Goal: Transaction & Acquisition: Purchase product/service

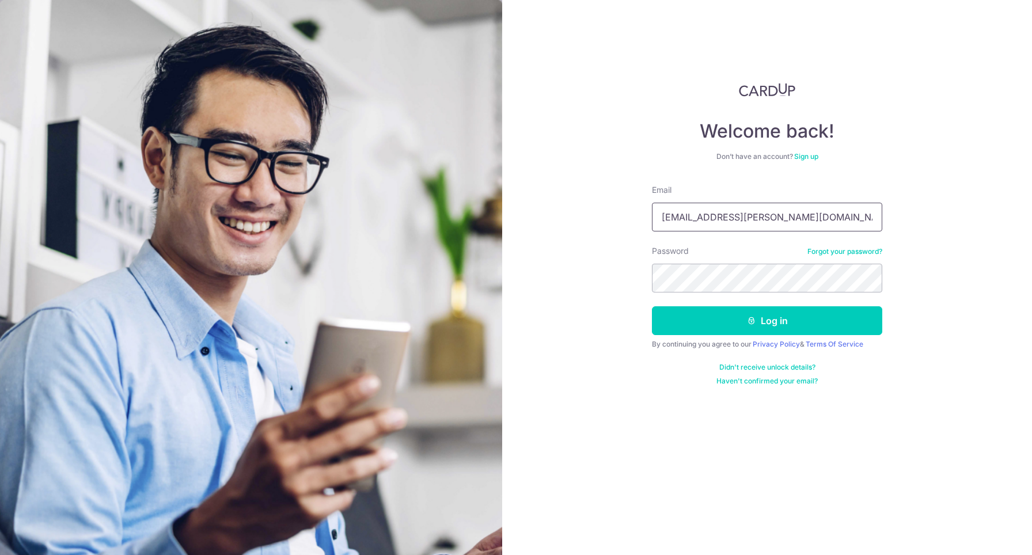
type input "marverne.blaise@gmail.com"
click at [767, 321] on button "Log in" at bounding box center [767, 320] width 230 height 29
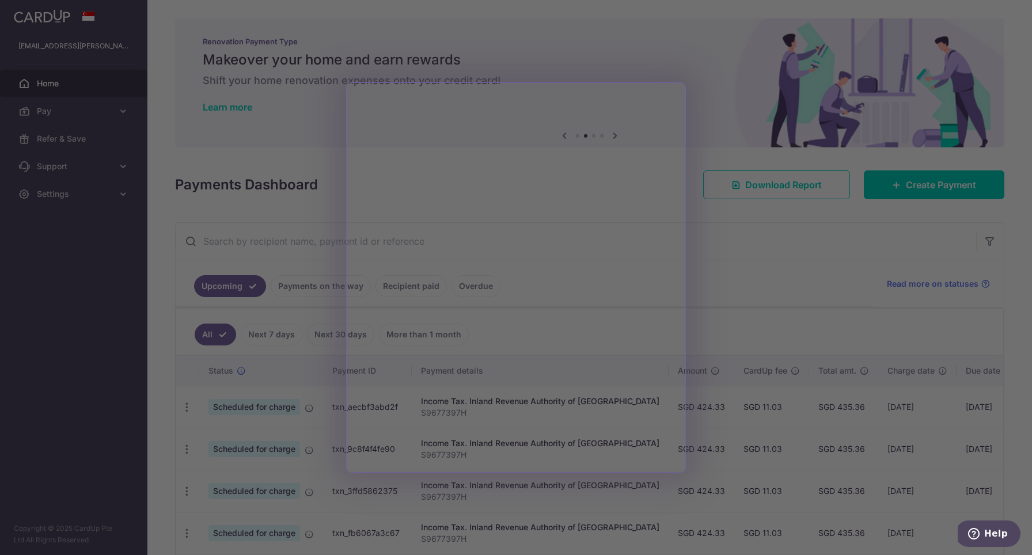
click at [776, 296] on div at bounding box center [521, 280] width 1043 height 561
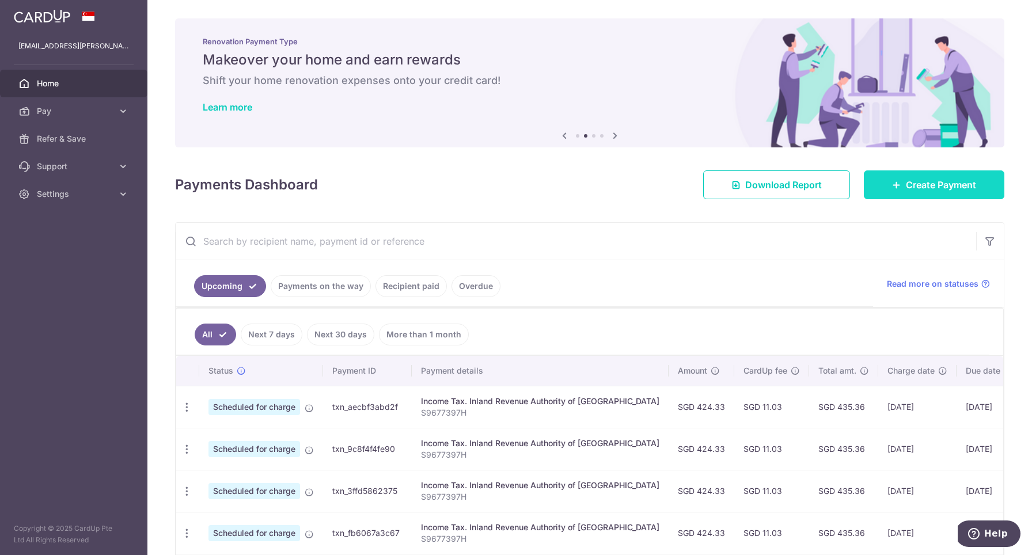
click at [901, 189] on link "Create Payment" at bounding box center [934, 184] width 141 height 29
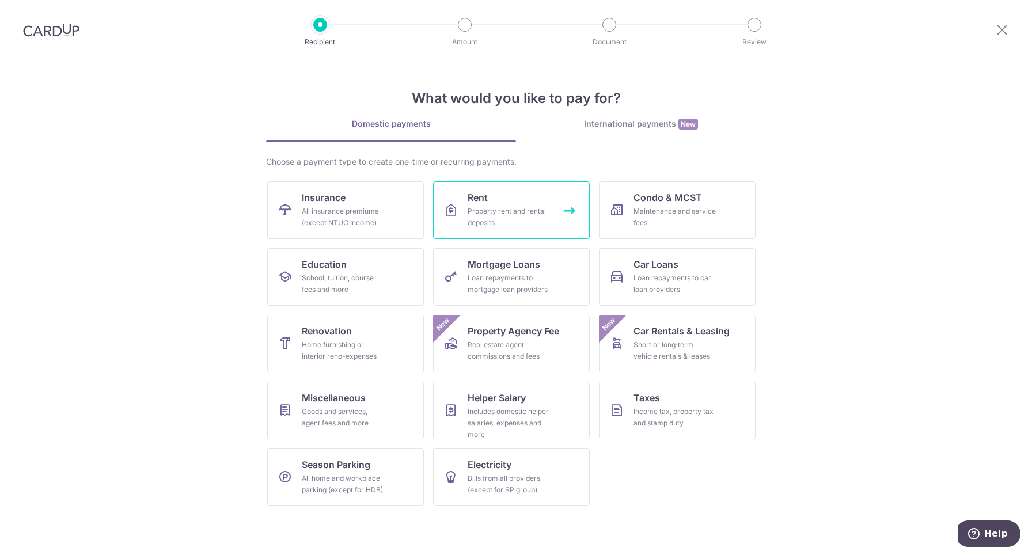
click at [510, 215] on div "Property rent and rental deposits" at bounding box center [509, 217] width 83 height 23
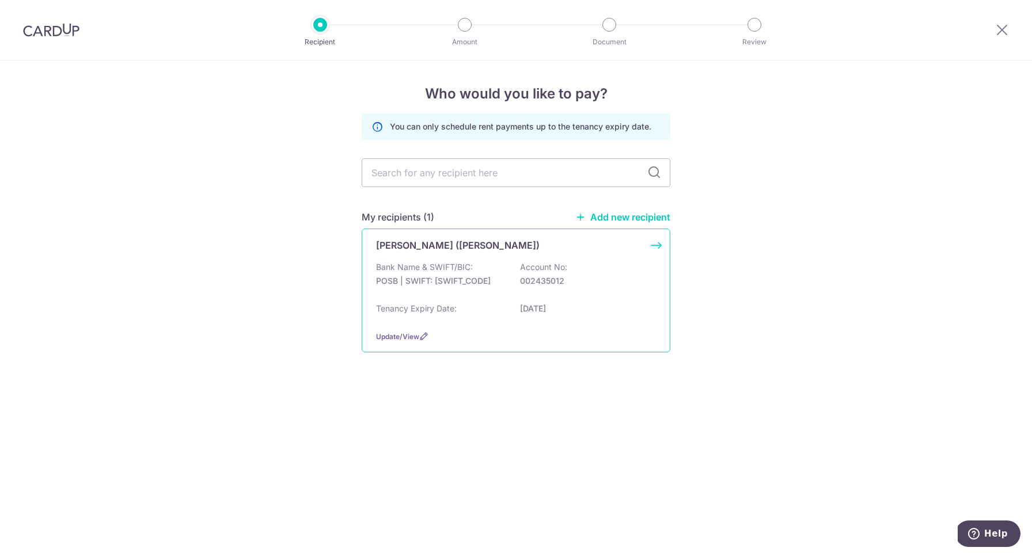
click at [457, 265] on p "Bank Name & SWIFT/BIC:" at bounding box center [424, 268] width 97 height 12
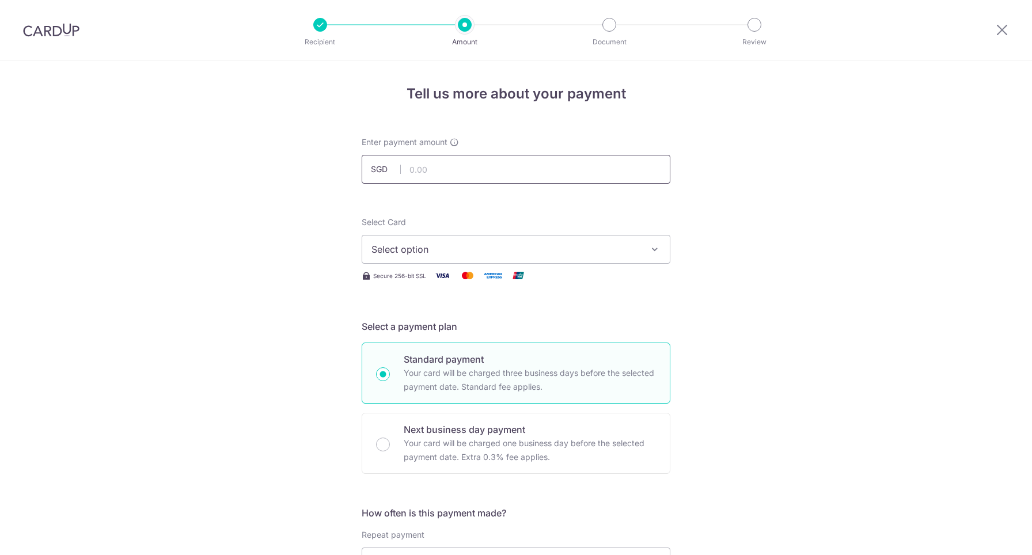
click at [468, 170] on input "text" at bounding box center [516, 169] width 309 height 29
click at [62, 33] on img at bounding box center [51, 30] width 56 height 14
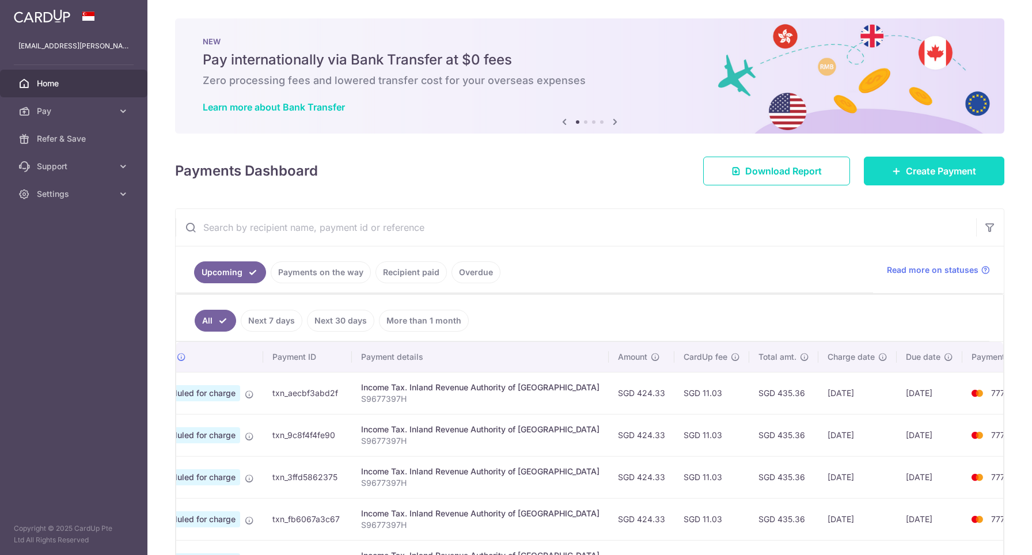
click at [935, 159] on link "Create Payment" at bounding box center [934, 171] width 141 height 29
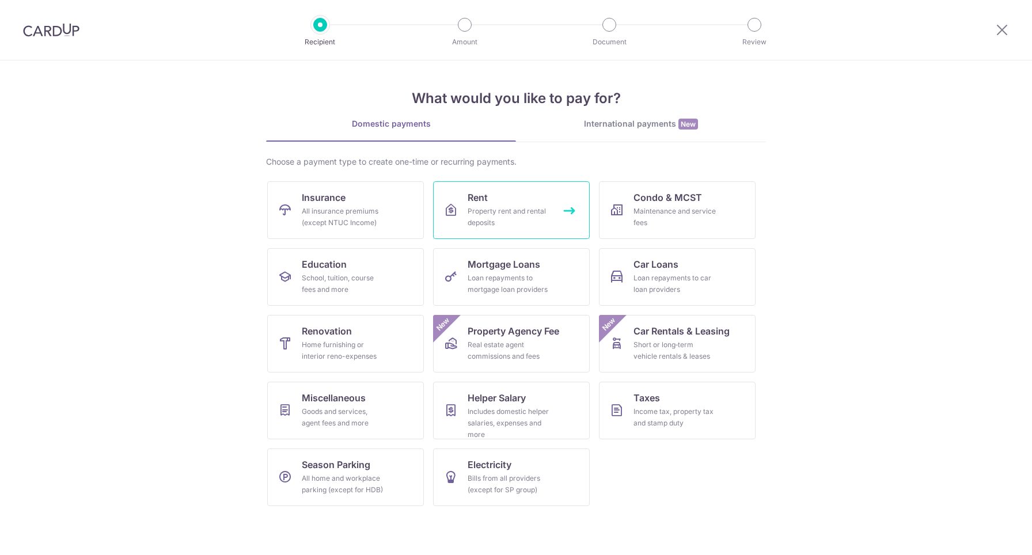
click at [488, 208] on div "Property rent and rental deposits" at bounding box center [509, 217] width 83 height 23
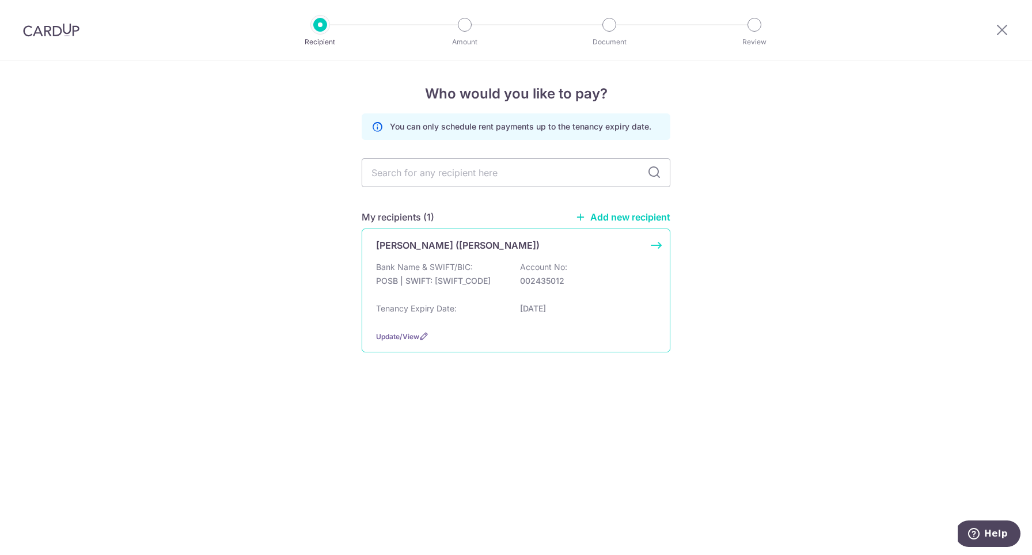
click at [466, 264] on p "Bank Name & SWIFT/BIC:" at bounding box center [424, 268] width 97 height 12
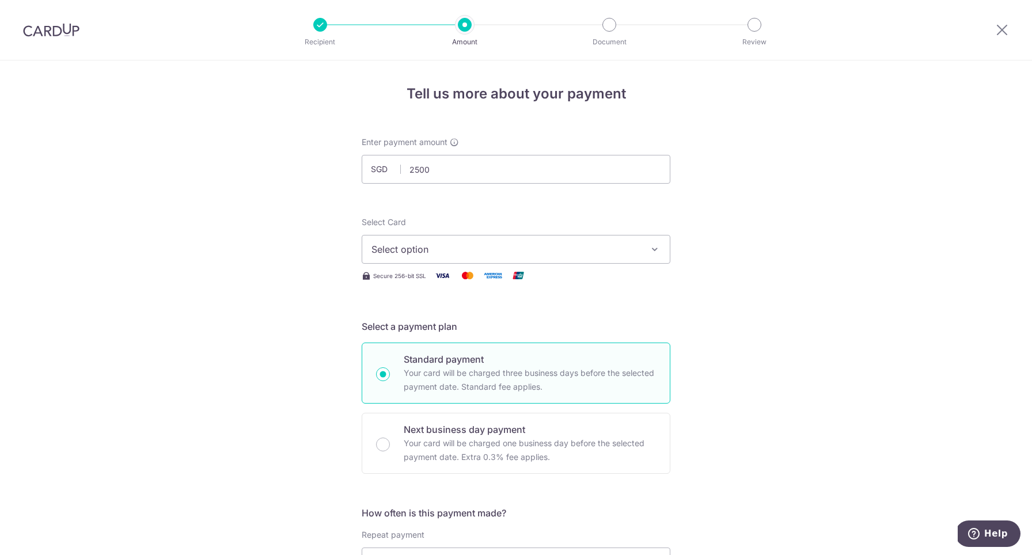
type input "2,500.00"
click at [442, 263] on button "Select option" at bounding box center [516, 249] width 309 height 29
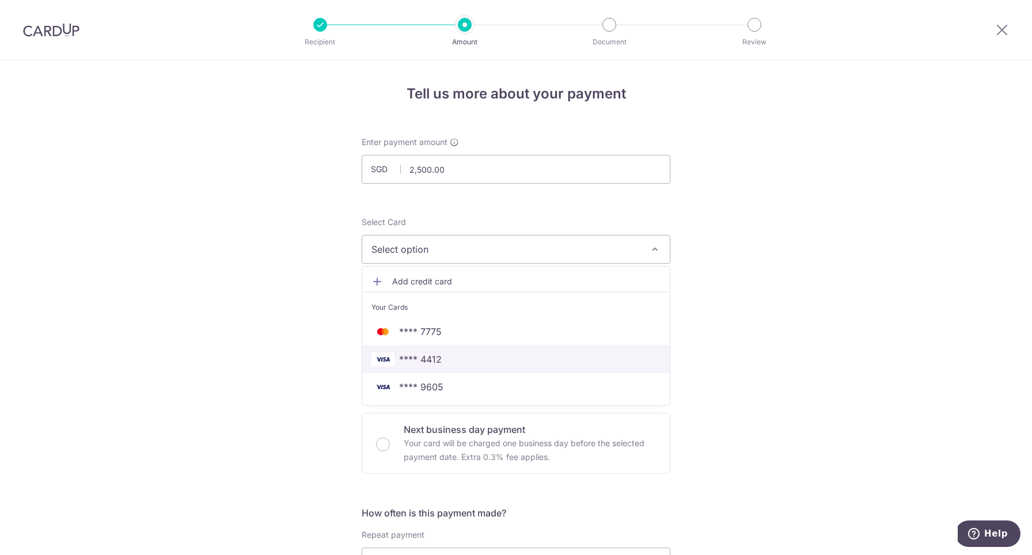
click at [472, 358] on span "**** 4412" at bounding box center [516, 360] width 289 height 14
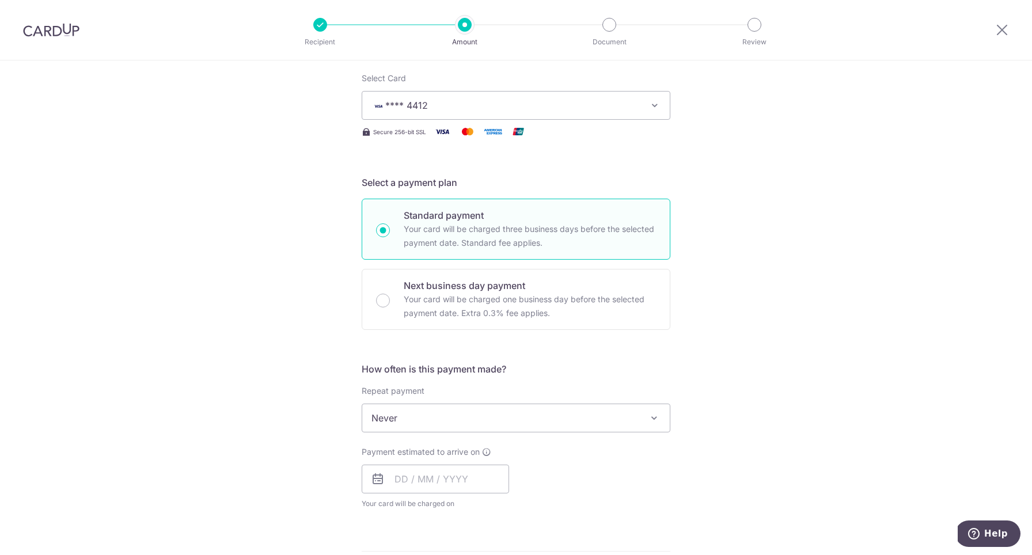
scroll to position [151, 0]
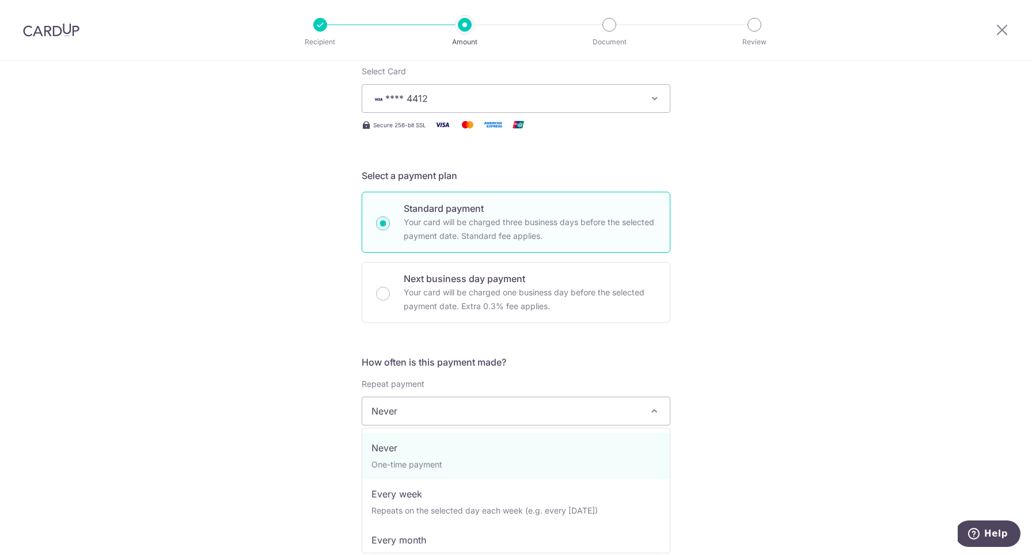
click at [464, 410] on span "Never" at bounding box center [516, 411] width 308 height 28
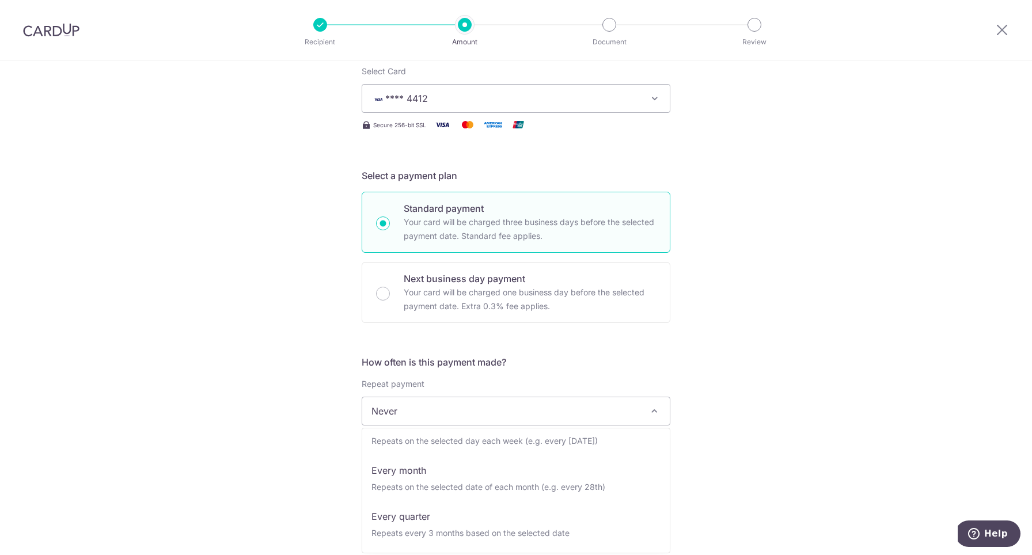
scroll to position [115, 0]
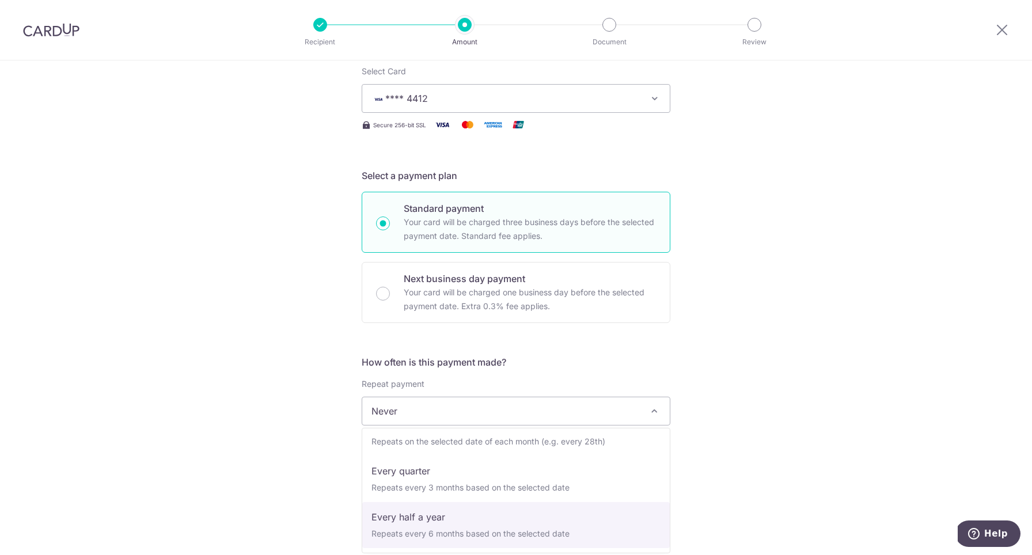
select select "5"
type input "31/03/2026"
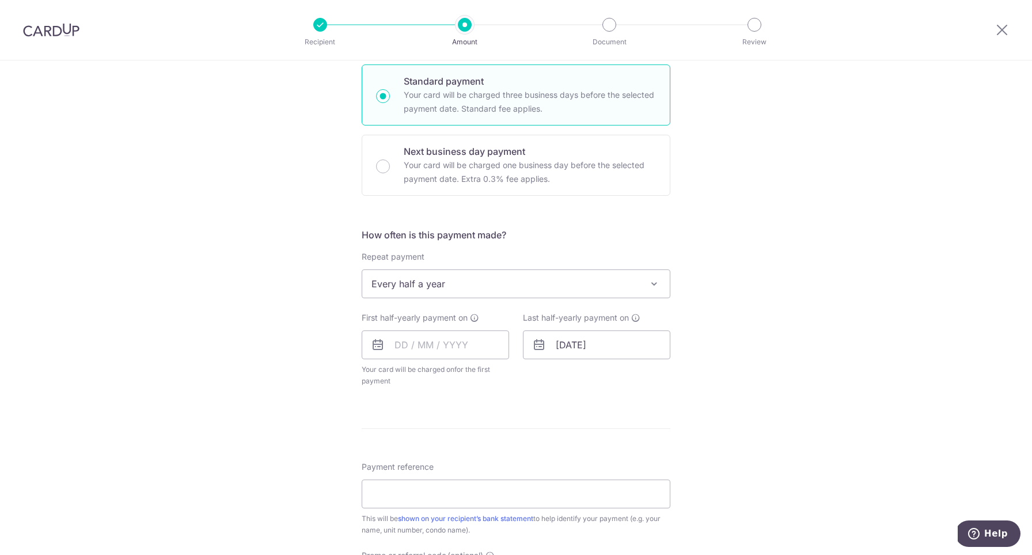
scroll to position [279, 0]
click at [699, 361] on div "Tell us more about your payment Enter payment amount SGD 2,500.00 2500.00 Selec…" at bounding box center [516, 308] width 1032 height 1054
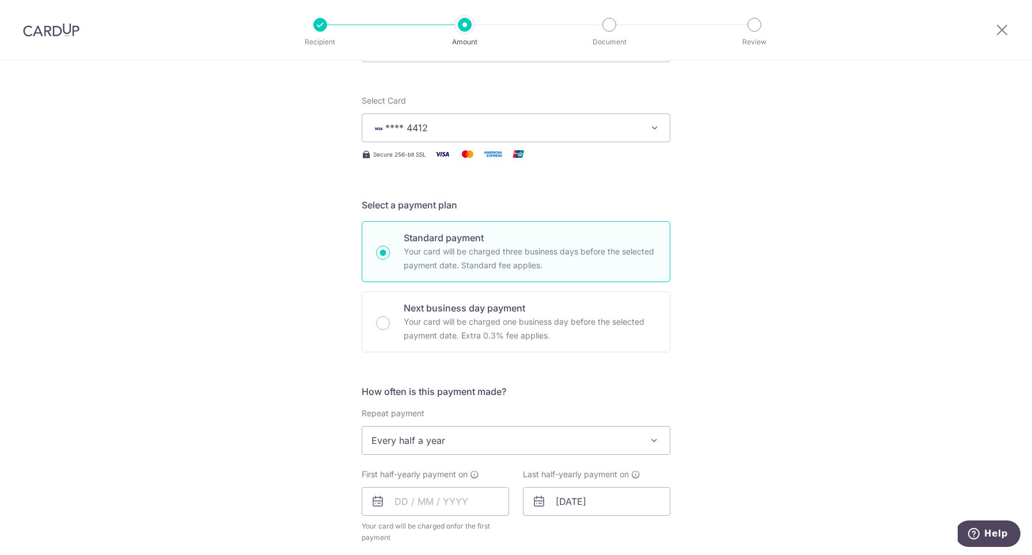
scroll to position [139, 0]
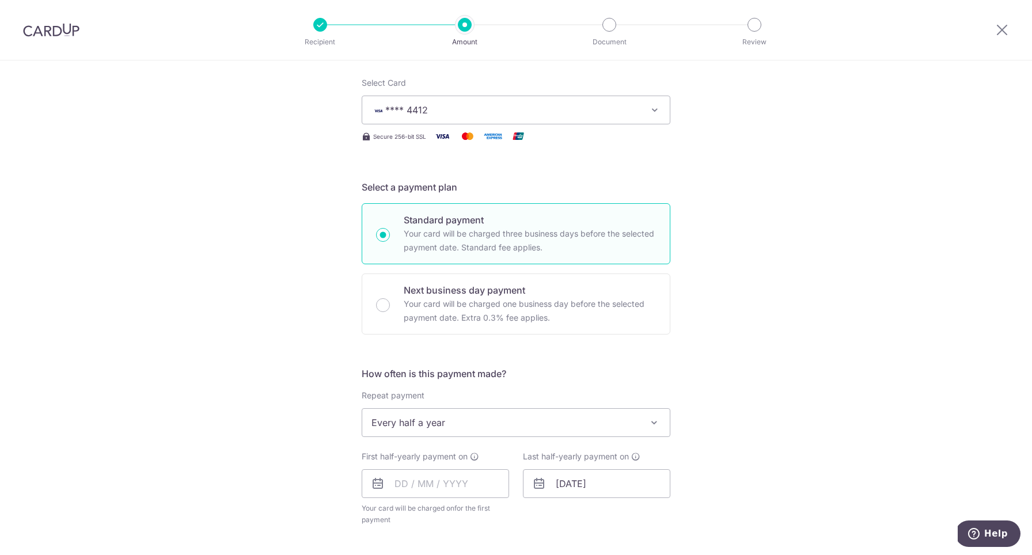
click at [699, 263] on div "Tell us more about your payment Enter payment amount SGD 2,500.00 2500.00 Selec…" at bounding box center [516, 448] width 1032 height 1054
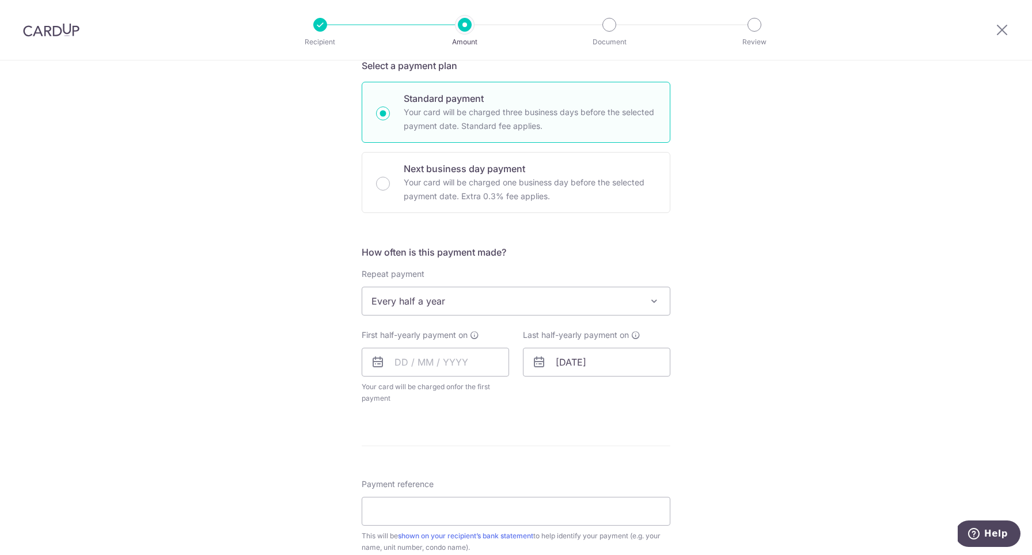
scroll to position [270, 0]
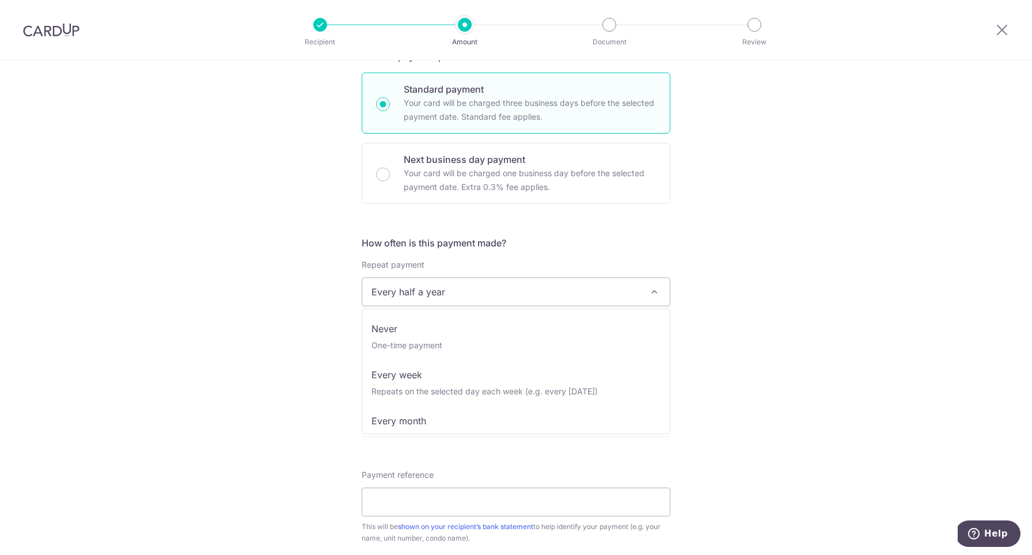
click at [655, 286] on span at bounding box center [654, 292] width 14 height 14
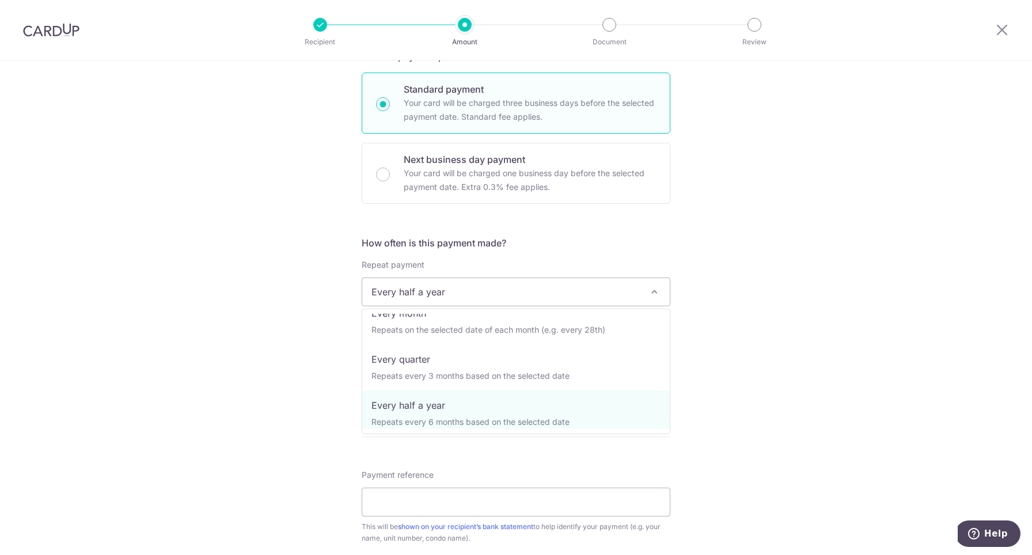
scroll to position [111, 0]
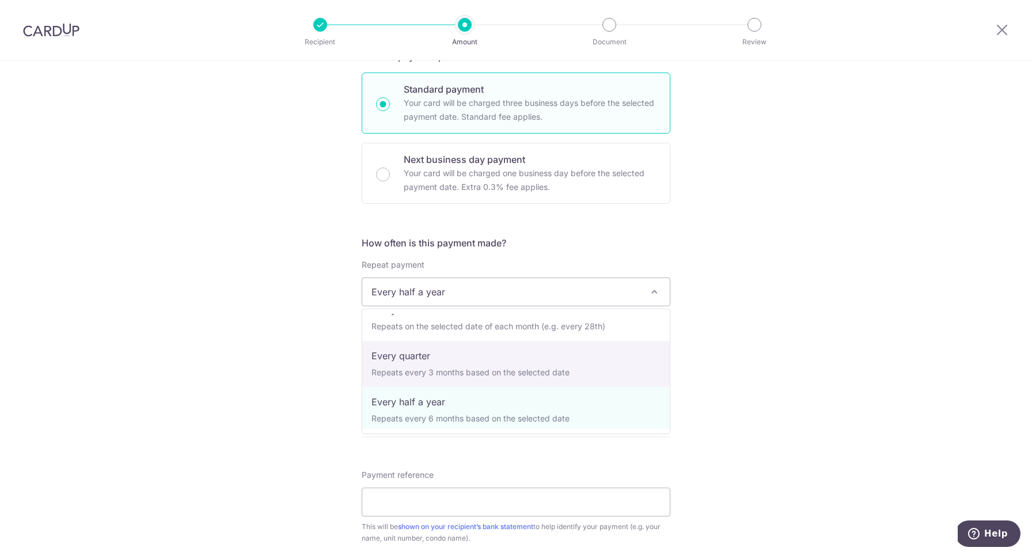
select select "4"
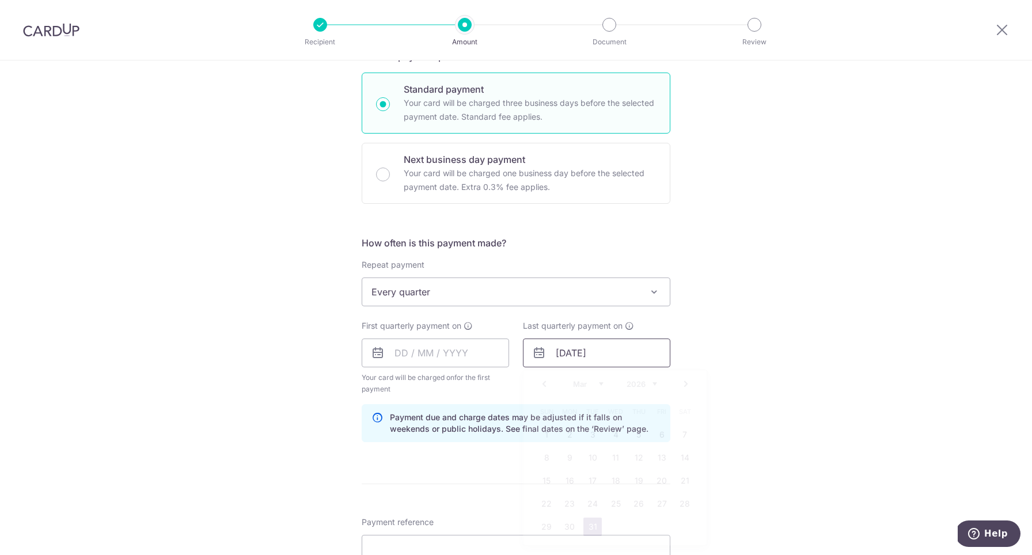
click at [609, 353] on input "31/03/2026" at bounding box center [596, 353] width 147 height 29
click at [462, 345] on input "text" at bounding box center [435, 353] width 147 height 29
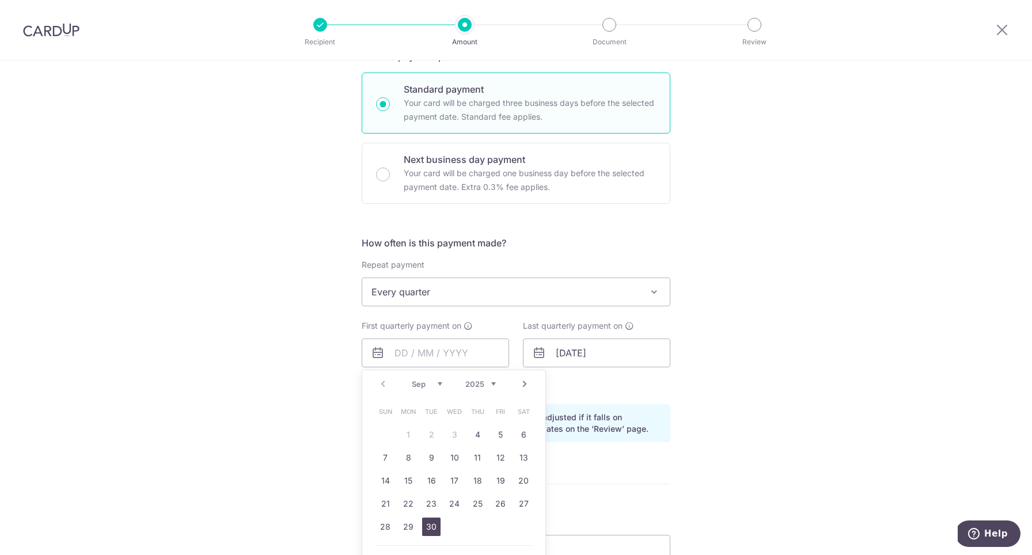
click at [430, 529] on link "30" at bounding box center [431, 527] width 18 height 18
type input "30/09/2025"
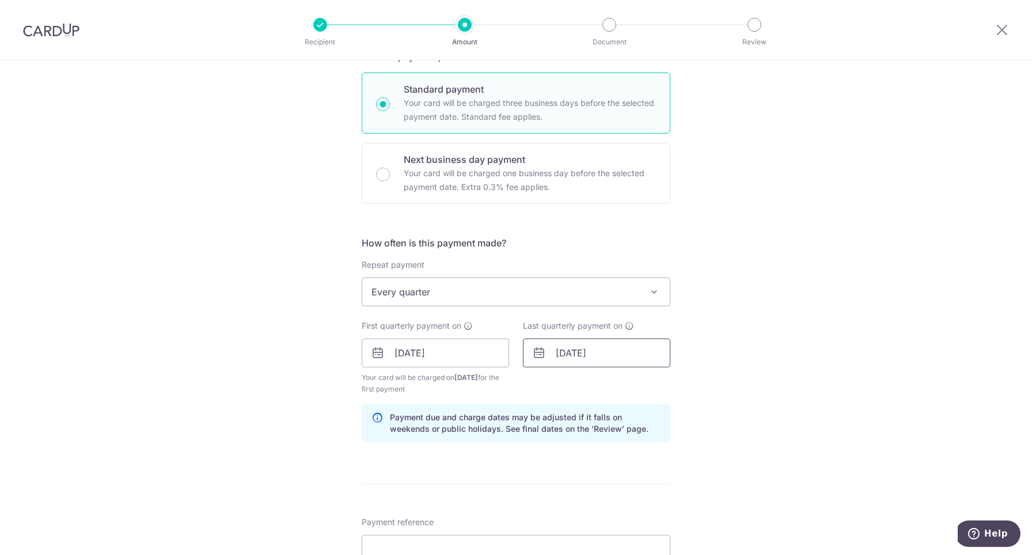
click at [607, 353] on input "[DATE]" at bounding box center [596, 353] width 147 height 29
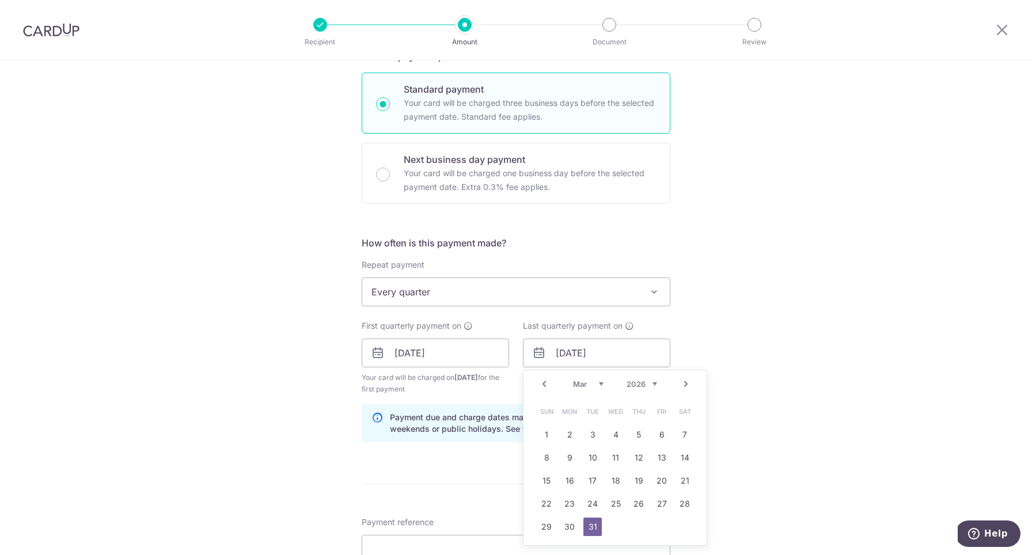
click at [750, 339] on div "Tell us more about your payment Enter payment amount SGD 2,500.00 2500.00 Selec…" at bounding box center [516, 340] width 1032 height 1101
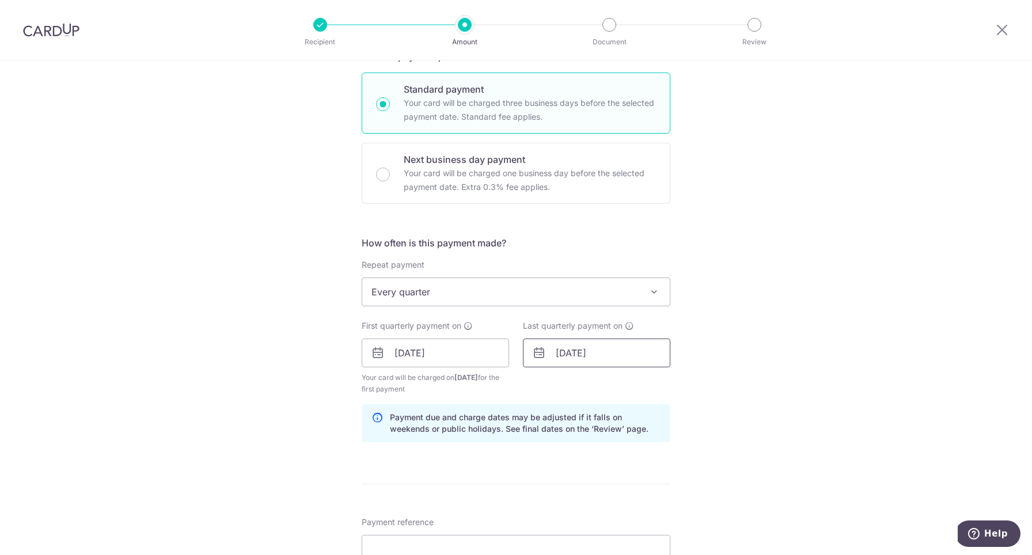
click at [586, 344] on input "[DATE]" at bounding box center [596, 353] width 147 height 29
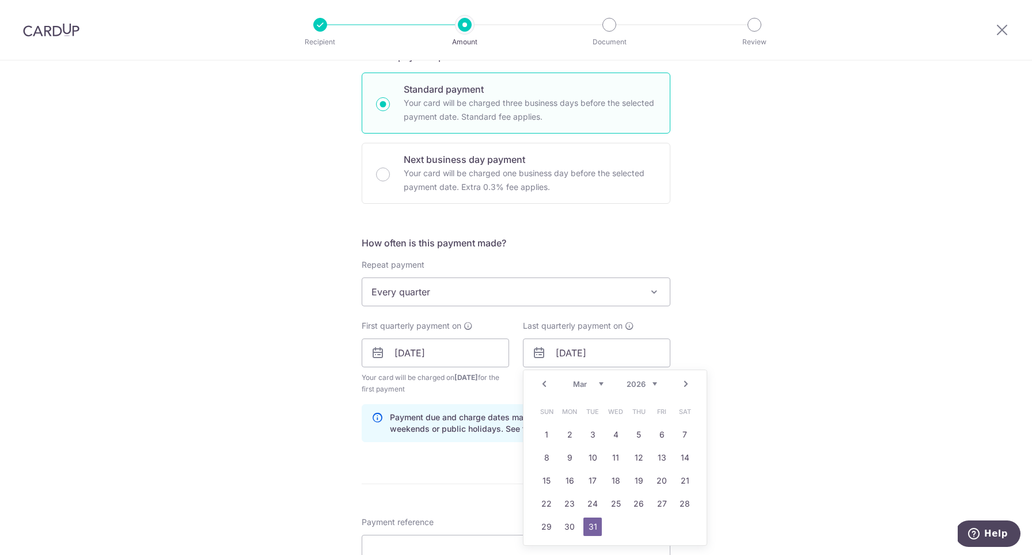
click at [537, 394] on div "Prev Next Jan Feb Mar Apr May Jun Jul Aug Sep Oct Nov Dec 2025 2026 2027 2028 2…" at bounding box center [615, 384] width 183 height 28
click at [542, 390] on link "Prev" at bounding box center [544, 384] width 14 height 14
click at [542, 389] on link "Prev" at bounding box center [544, 384] width 14 height 14
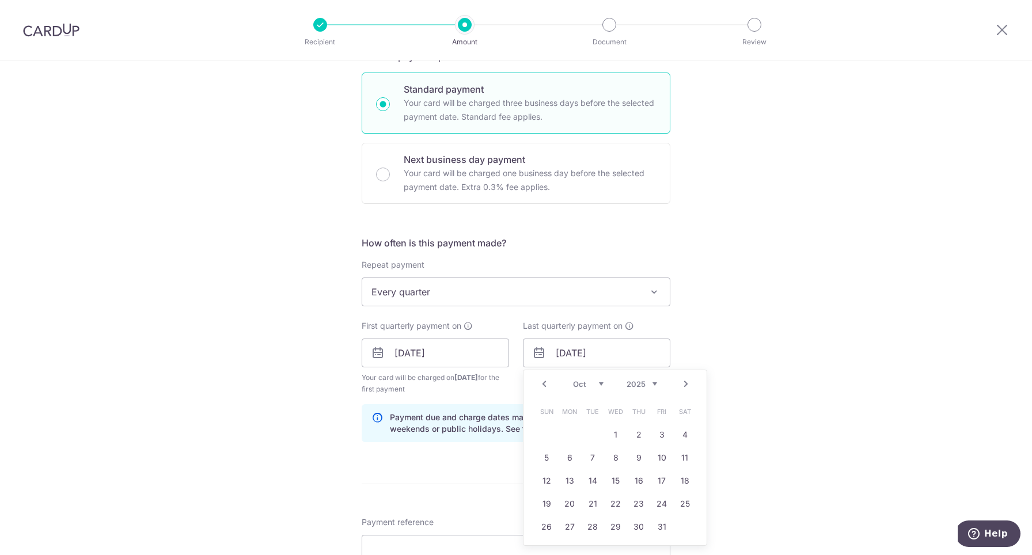
click at [542, 389] on link "Prev" at bounding box center [544, 384] width 14 height 14
click at [690, 384] on link "Next" at bounding box center [686, 384] width 14 height 14
click at [638, 531] on link "30" at bounding box center [639, 527] width 18 height 18
type input "30/10/2025"
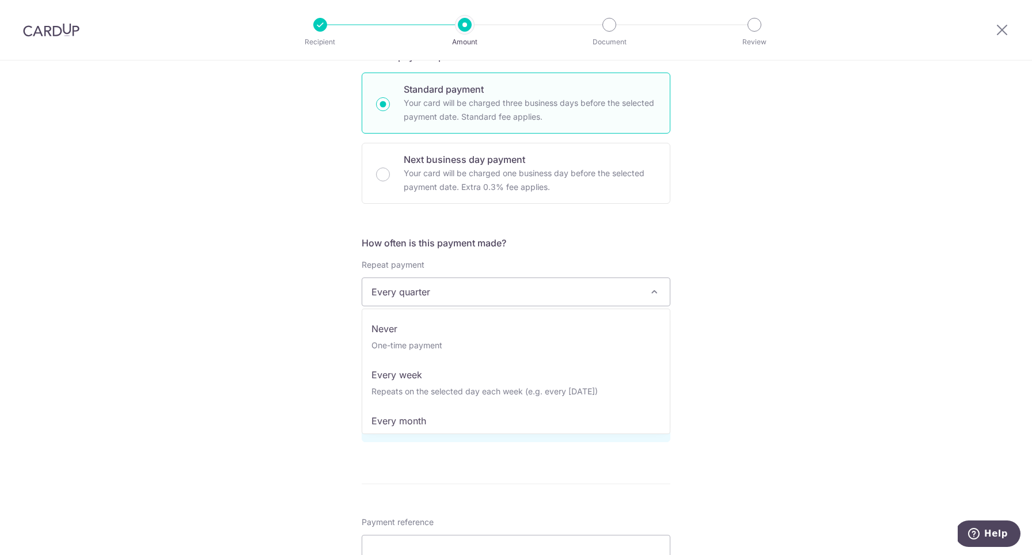
click at [616, 293] on span "Every quarter" at bounding box center [516, 292] width 308 height 28
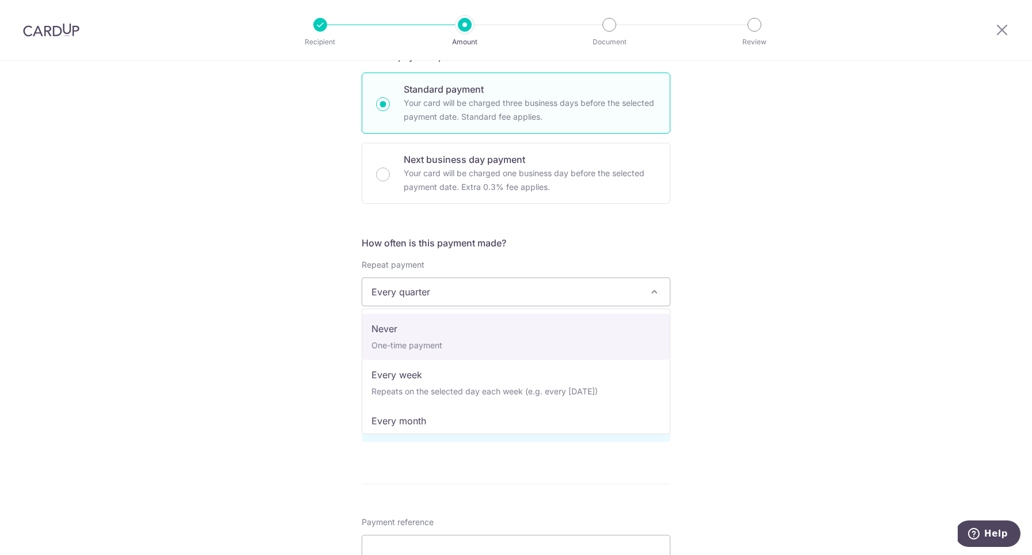
scroll to position [0, 0]
select select "1"
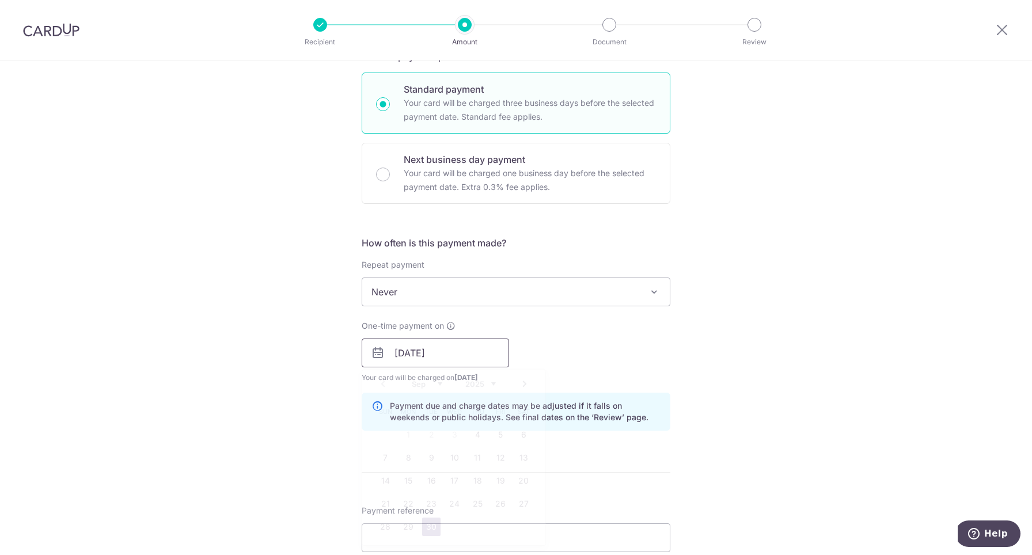
click at [466, 357] on input "[DATE]" at bounding box center [435, 353] width 147 height 29
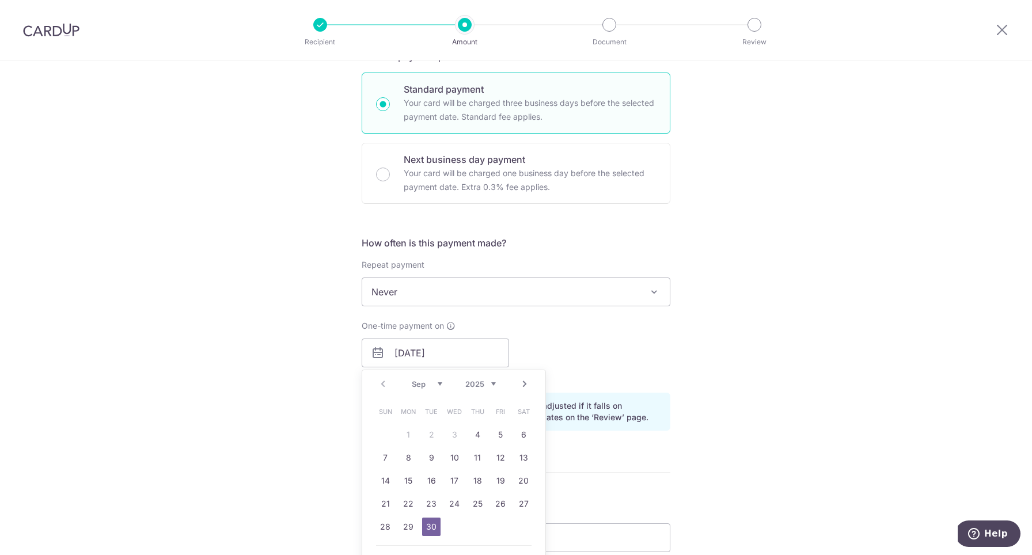
click at [433, 528] on link "30" at bounding box center [431, 527] width 18 height 18
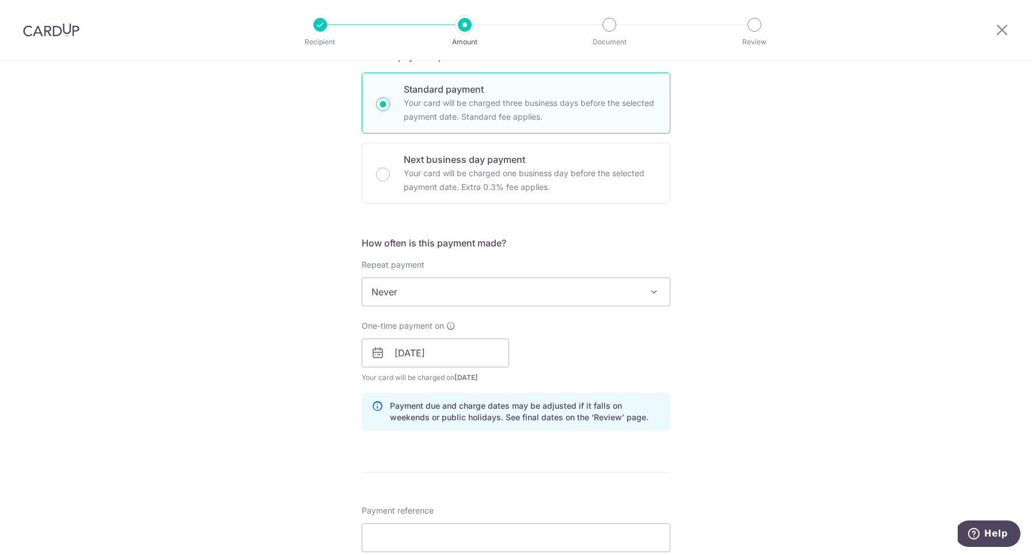
click at [760, 416] on div "Tell us more about your payment Enter payment amount SGD 2,500.00 2500.00 Selec…" at bounding box center [516, 334] width 1032 height 1089
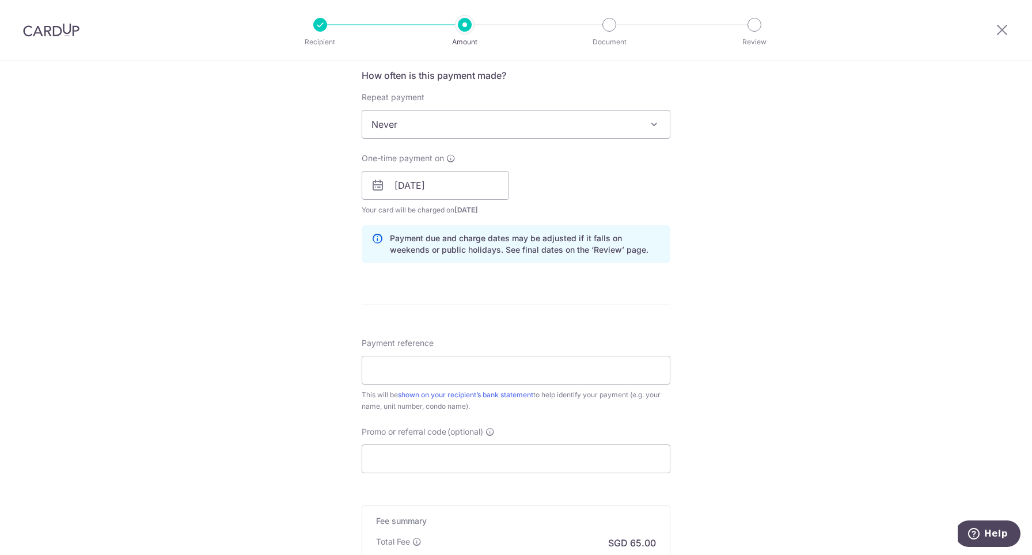
scroll to position [458, 0]
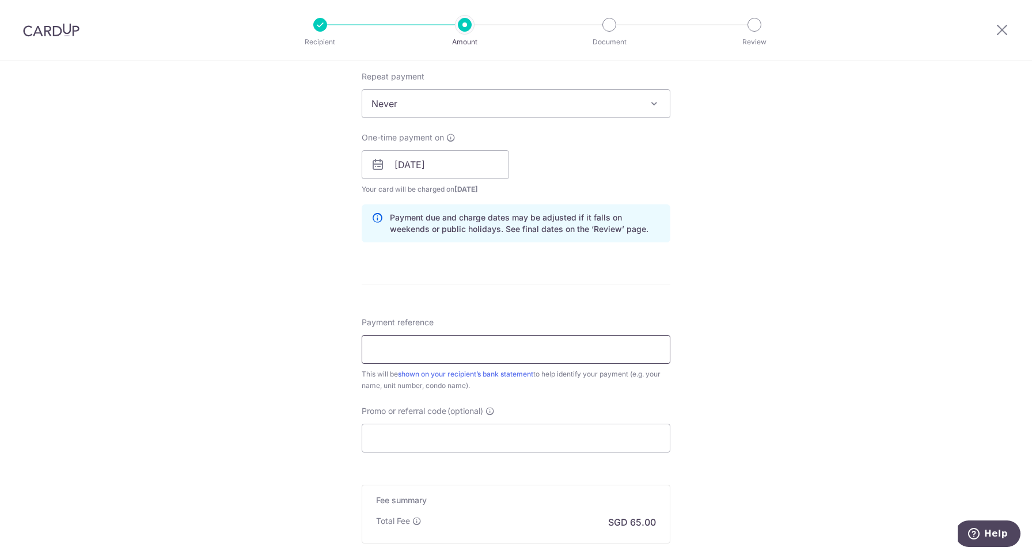
click at [586, 354] on input "Payment reference" at bounding box center [516, 349] width 309 height 29
type input "R"
type input "S"
type input "October Rental"
click at [755, 378] on div "Tell us more about your payment Enter payment amount SGD 2,500.00 2500.00 Selec…" at bounding box center [516, 146] width 1032 height 1089
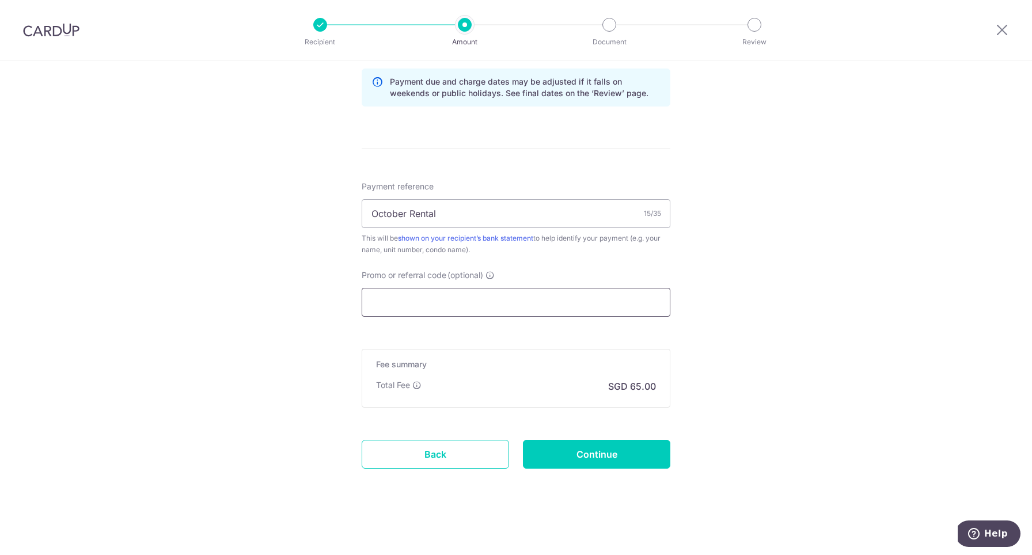
scroll to position [594, 0]
click at [543, 226] on input "October Rental" at bounding box center [516, 213] width 309 height 29
click at [510, 312] on input "Promo or referral code (optional)" at bounding box center [516, 302] width 309 height 29
click at [649, 450] on input "Continue" at bounding box center [596, 454] width 147 height 29
type input "Create Schedule"
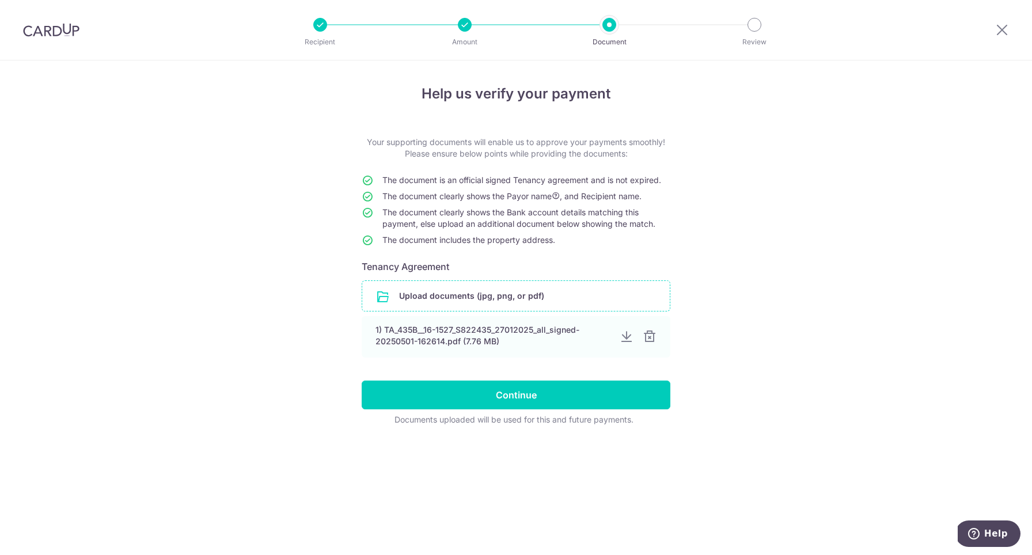
click at [510, 293] on input "file" at bounding box center [516, 296] width 308 height 30
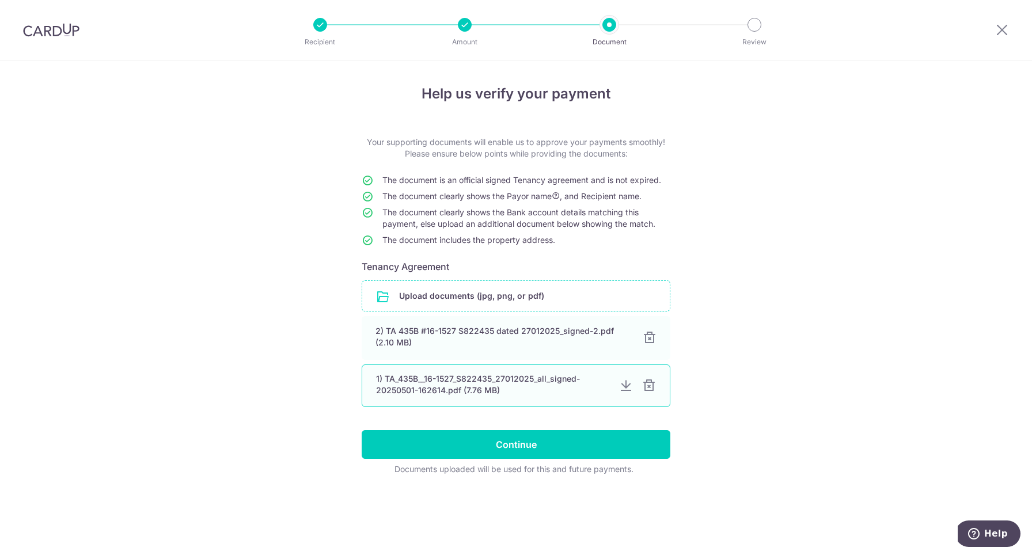
click at [563, 389] on div "1) TA_435B__16-1527_S822435_27012025_all_signed-20250501-162614.pdf (7.76 MB)" at bounding box center [493, 384] width 234 height 23
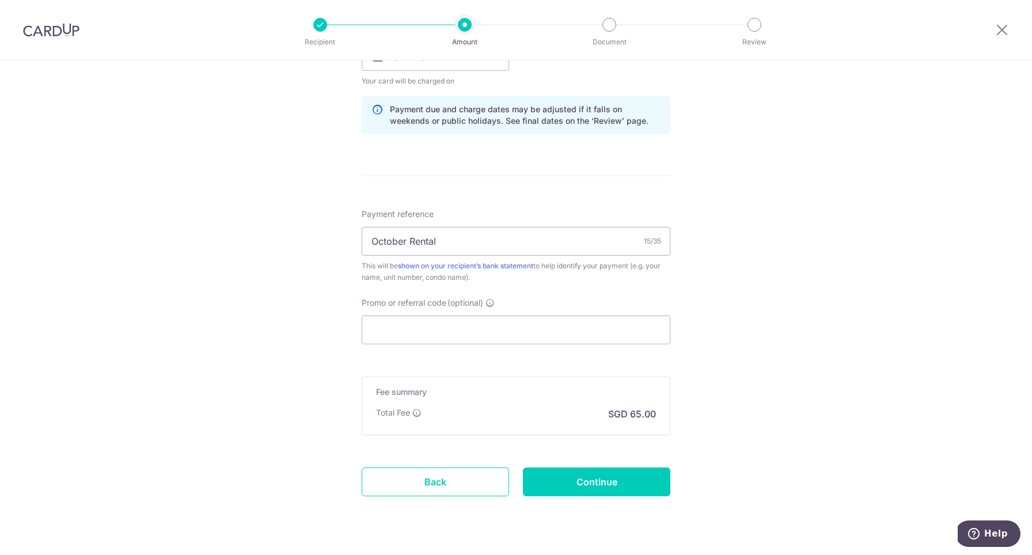
scroll to position [569, 0]
click at [589, 490] on input "Continue" at bounding box center [596, 479] width 147 height 29
type input "Update Schedule"
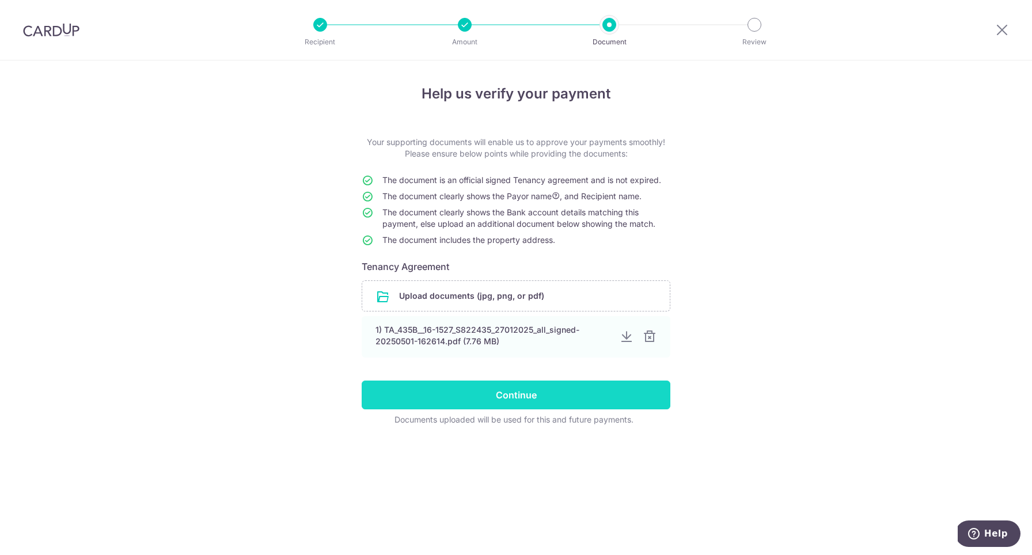
click at [607, 397] on input "Continue" at bounding box center [516, 395] width 309 height 29
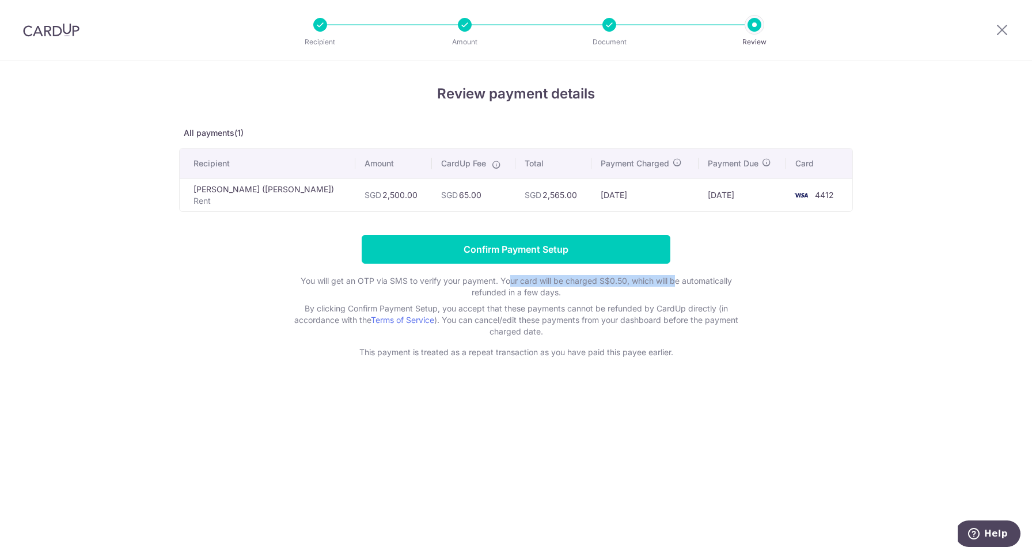
drag, startPoint x: 509, startPoint y: 280, endPoint x: 674, endPoint y: 280, distance: 165.3
click at [674, 280] on p "You will get an OTP via SMS to verify your payment. Your card will be charged S…" at bounding box center [516, 286] width 461 height 23
click at [679, 286] on p "You will get an OTP via SMS to verify your payment. Your card will be charged S…" at bounding box center [516, 286] width 461 height 23
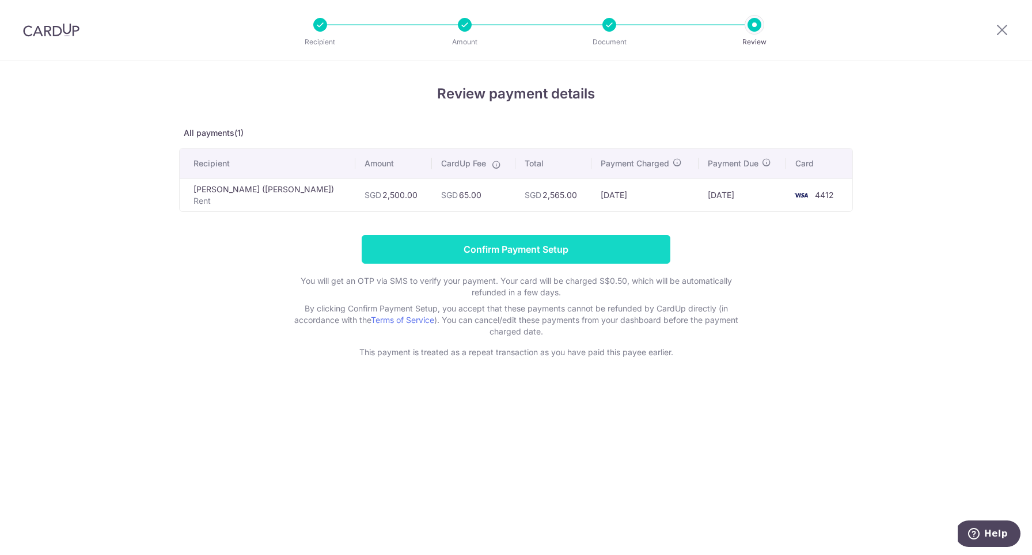
click at [613, 252] on input "Confirm Payment Setup" at bounding box center [516, 249] width 309 height 29
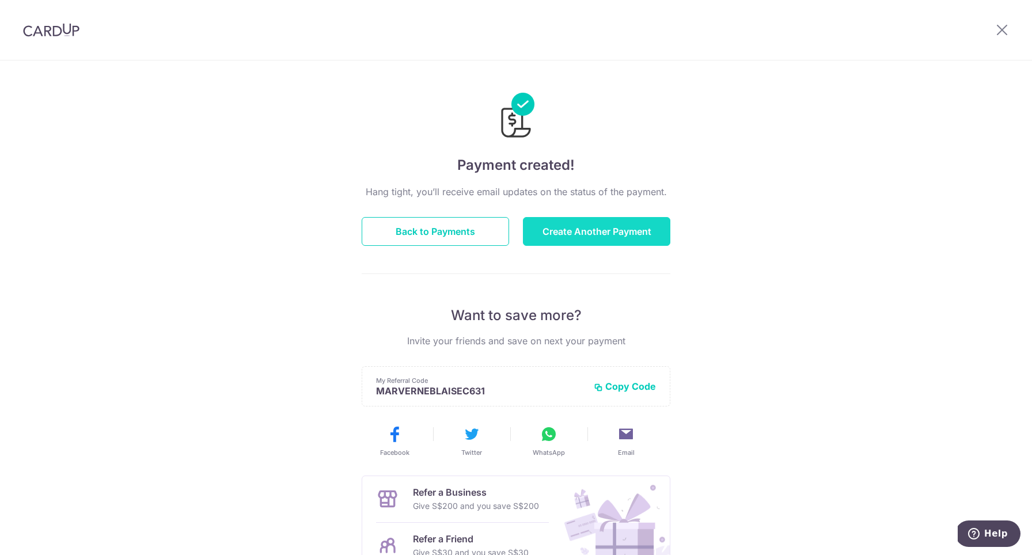
click at [611, 238] on button "Create Another Payment" at bounding box center [596, 231] width 147 height 29
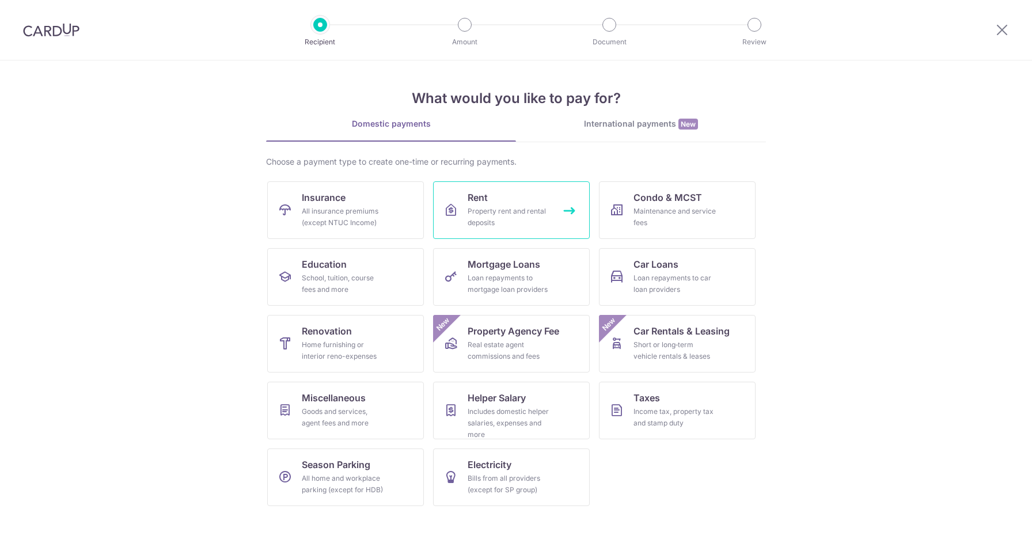
click at [526, 232] on link "Rent Property rent and rental deposits" at bounding box center [511, 210] width 157 height 58
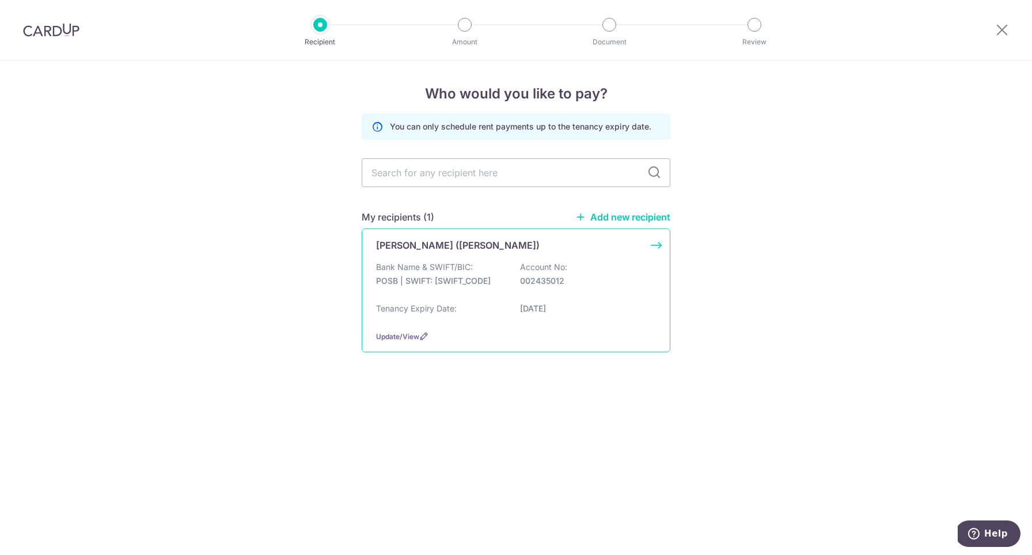
click at [460, 293] on div "Bank Name & SWIFT/BIC: POSB | SWIFT: DBSSSGSGXXX Account No: 002435012" at bounding box center [516, 280] width 280 height 37
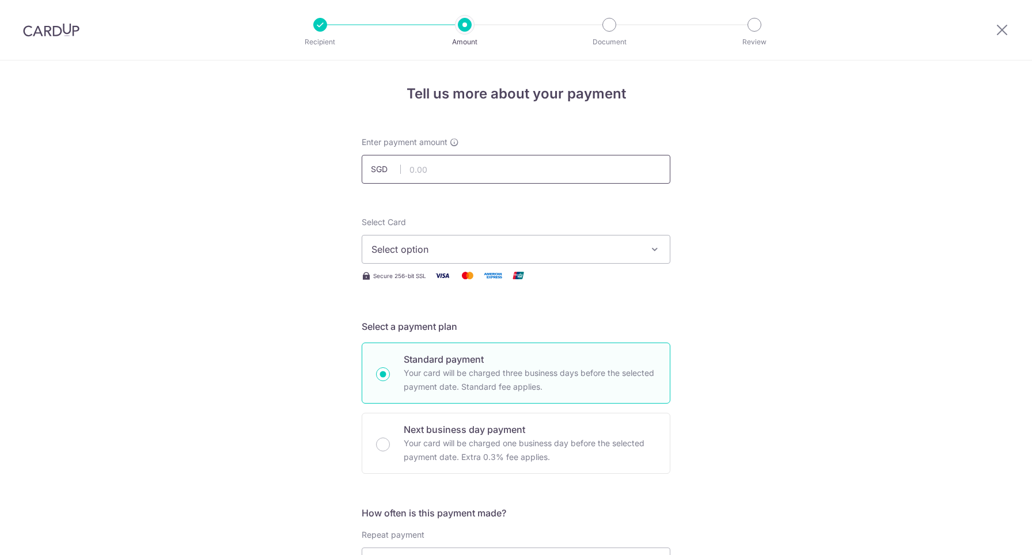
click at [563, 179] on input "text" at bounding box center [516, 169] width 309 height 29
type input "2,500.00"
click at [446, 270] on img at bounding box center [442, 275] width 23 height 14
click at [462, 253] on span "Select option" at bounding box center [506, 249] width 268 height 14
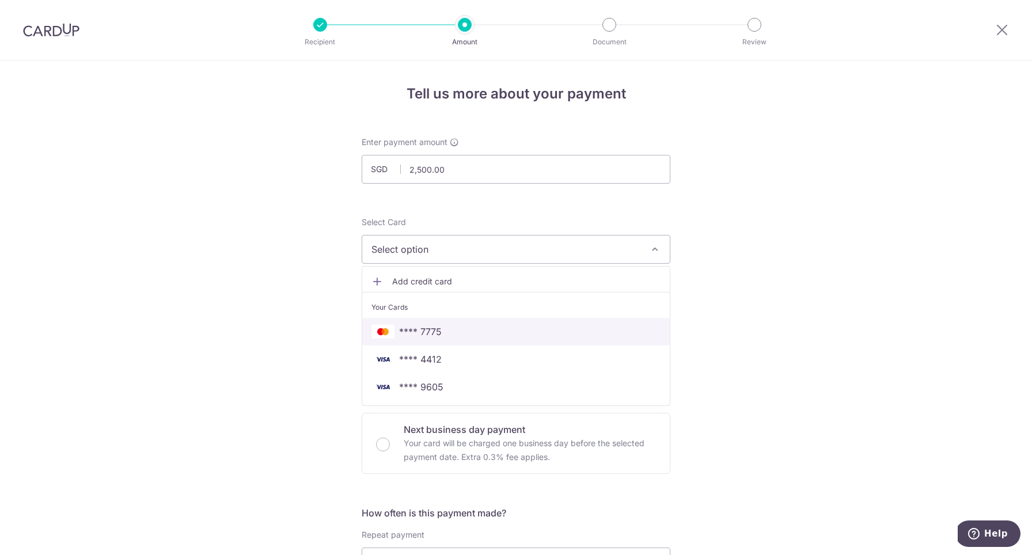
click at [456, 329] on span "**** 7775" at bounding box center [516, 332] width 289 height 14
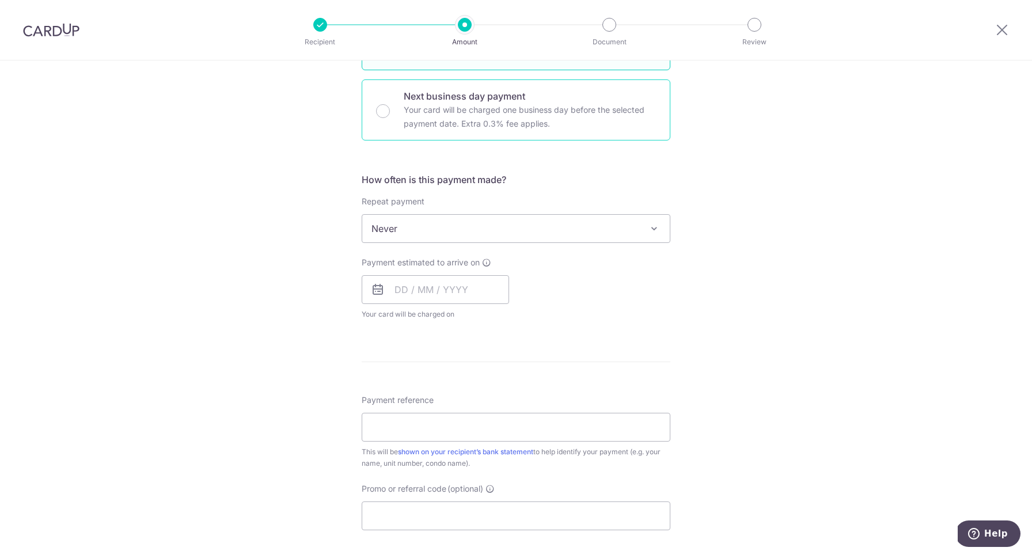
scroll to position [382, 0]
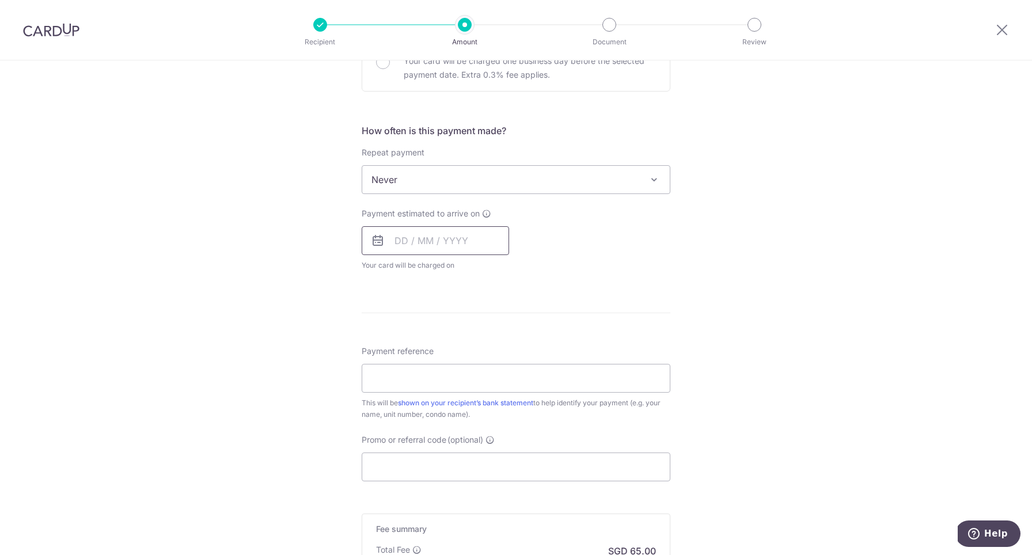
click at [461, 254] on input "text" at bounding box center [435, 240] width 147 height 29
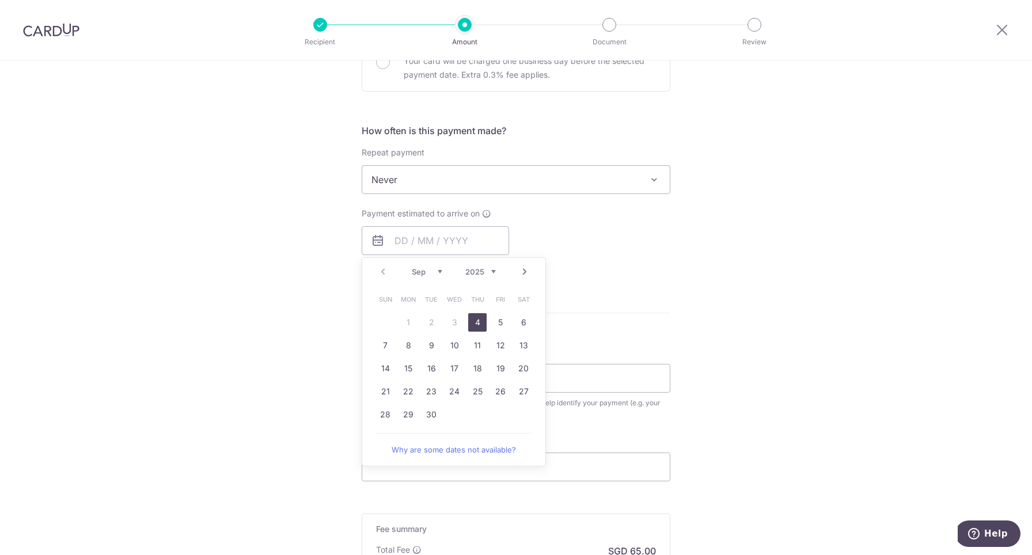
click at [520, 278] on link "Next" at bounding box center [525, 272] width 14 height 14
click at [498, 415] on link "31" at bounding box center [500, 415] width 18 height 18
type input "31/10/2025"
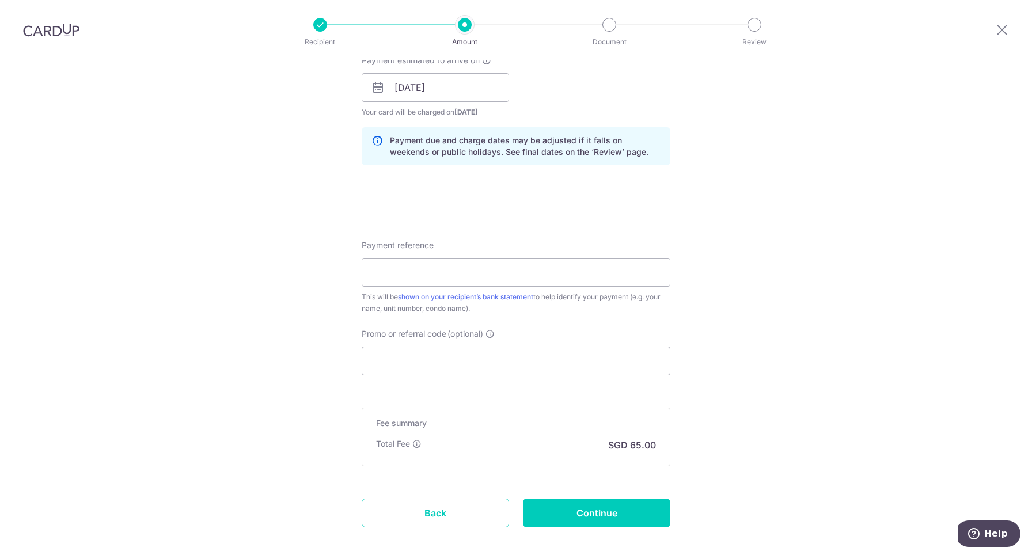
scroll to position [544, 0]
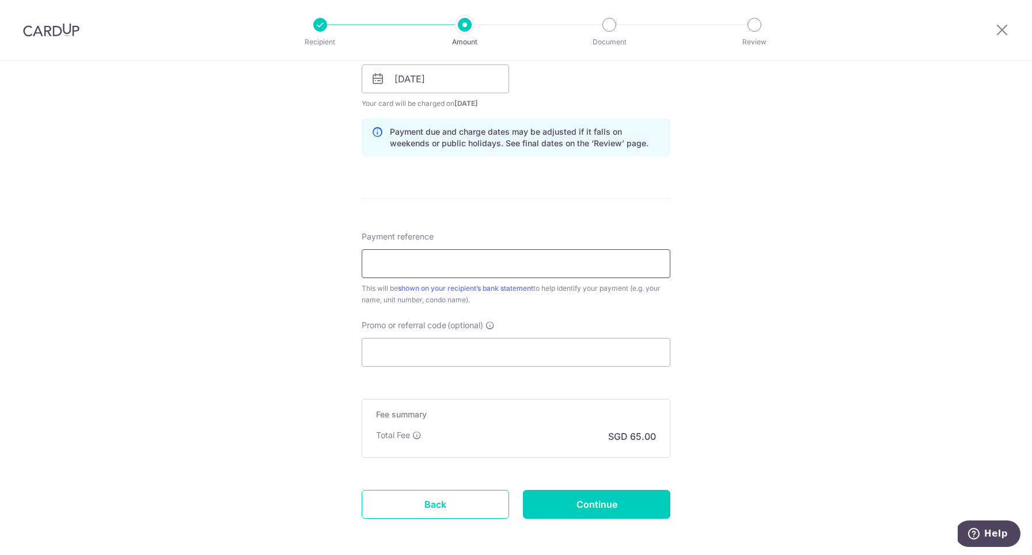
click at [517, 255] on input "Payment reference" at bounding box center [516, 263] width 309 height 29
type input "November Rental"
click at [632, 513] on input "Continue" at bounding box center [596, 504] width 147 height 29
type input "Create Schedule"
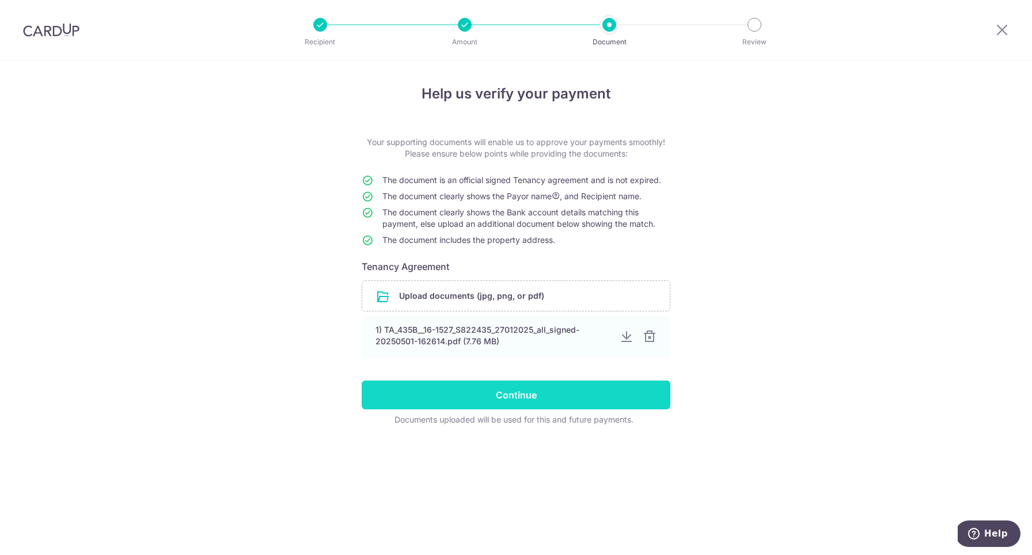
click at [538, 394] on input "Continue" at bounding box center [516, 395] width 309 height 29
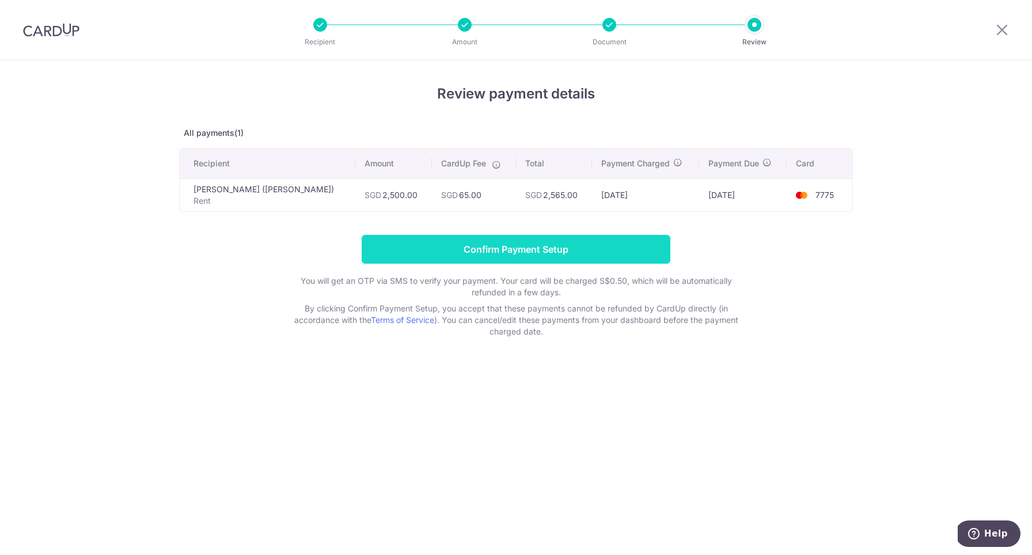
click at [542, 256] on input "Confirm Payment Setup" at bounding box center [516, 249] width 309 height 29
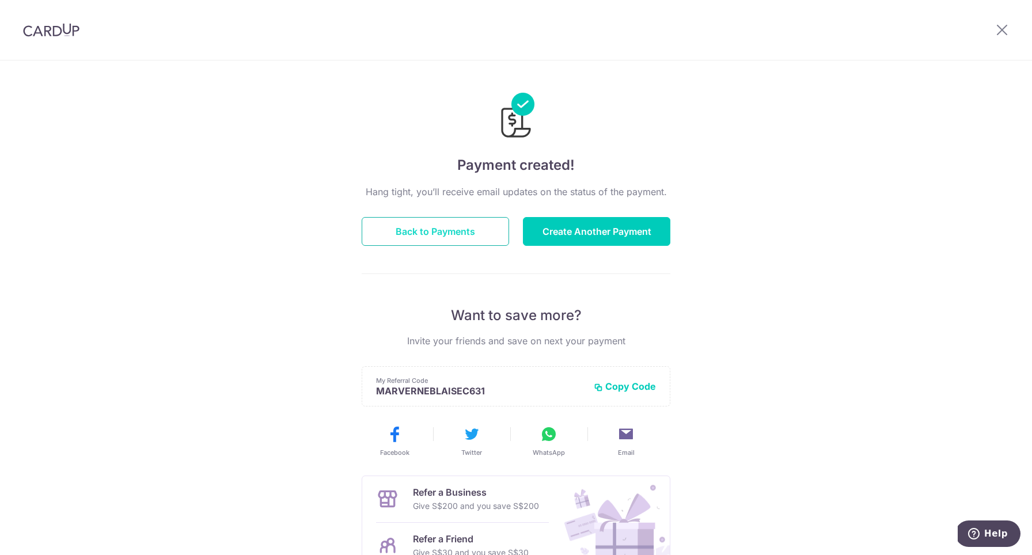
click at [486, 239] on button "Back to Payments" at bounding box center [435, 231] width 147 height 29
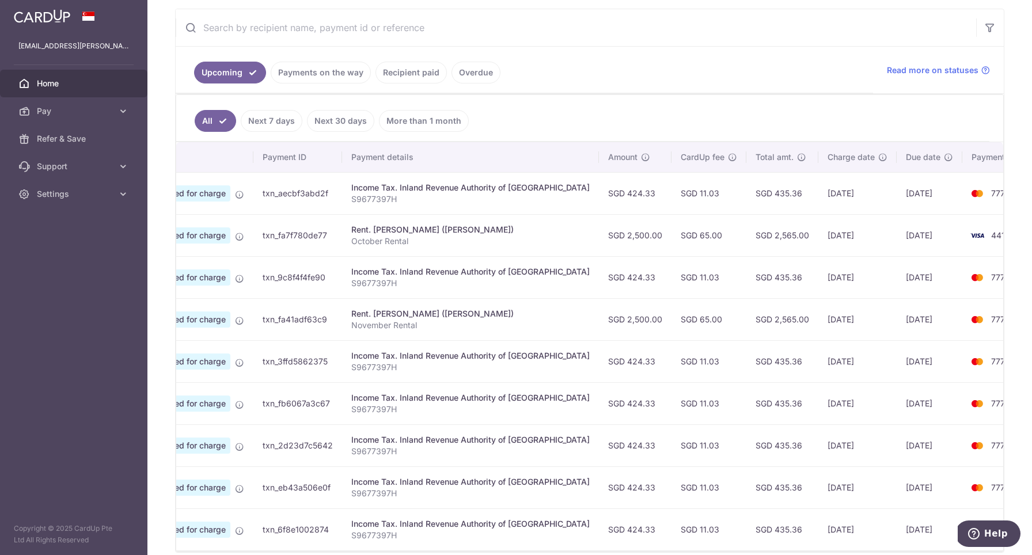
scroll to position [0, 69]
drag, startPoint x: 787, startPoint y: 194, endPoint x: 834, endPoint y: 192, distance: 47.3
click at [834, 192] on td "[DATE]" at bounding box center [858, 193] width 78 height 42
drag, startPoint x: 863, startPoint y: 195, endPoint x: 918, endPoint y: 194, distance: 54.7
click at [918, 194] on td "[DATE]" at bounding box center [930, 193] width 66 height 42
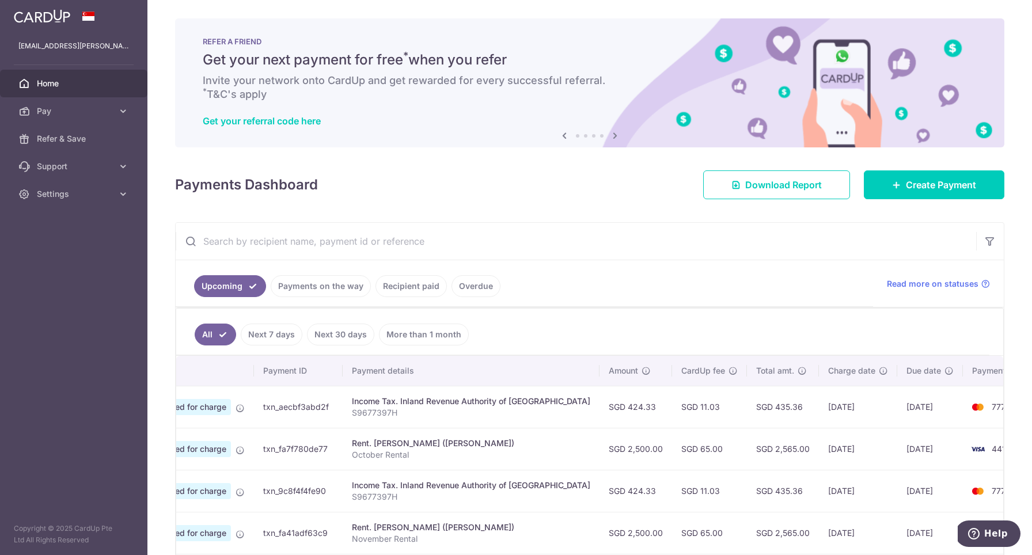
scroll to position [0, 0]
click at [108, 114] on span "Pay" at bounding box center [75, 111] width 76 height 12
click at [108, 135] on span "Payments" at bounding box center [75, 139] width 76 height 12
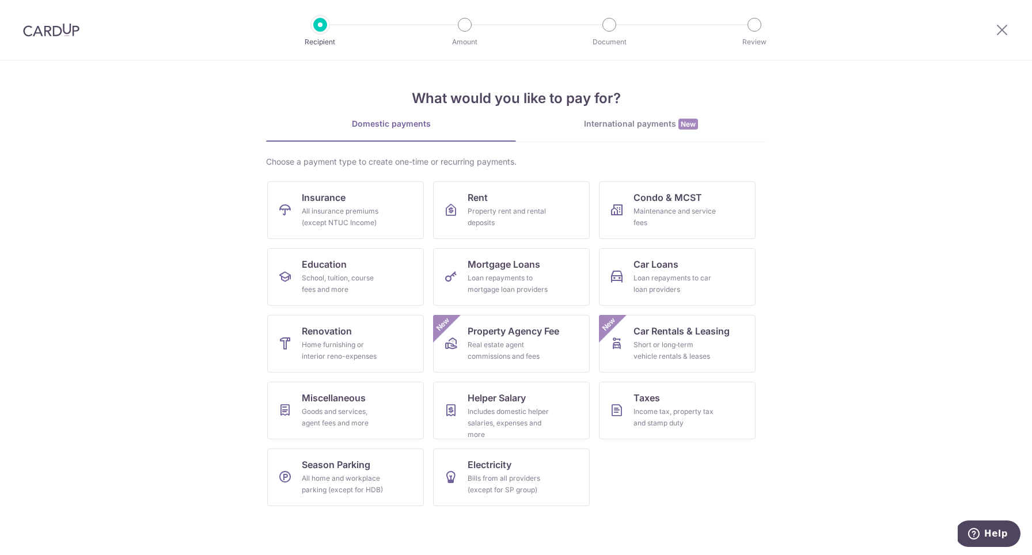
click at [601, 120] on div "International payments New" at bounding box center [641, 124] width 250 height 12
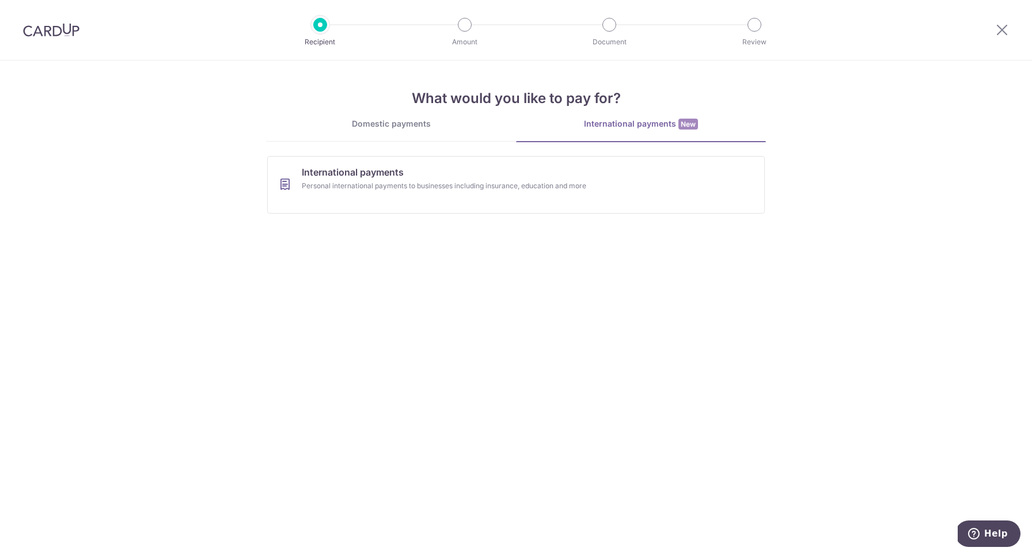
click at [411, 133] on link "Domestic payments" at bounding box center [391, 129] width 250 height 23
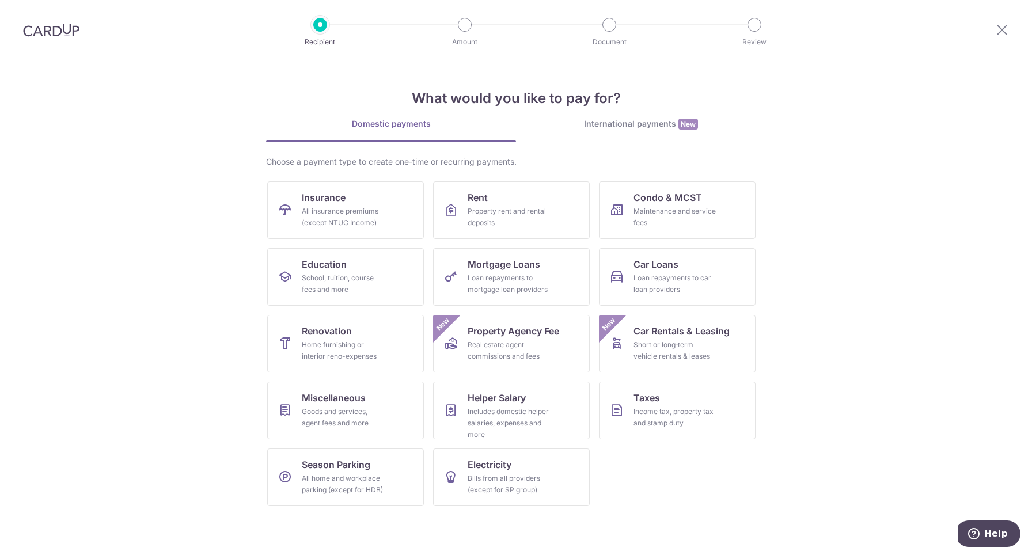
click at [700, 125] on div "International payments New" at bounding box center [641, 124] width 250 height 12
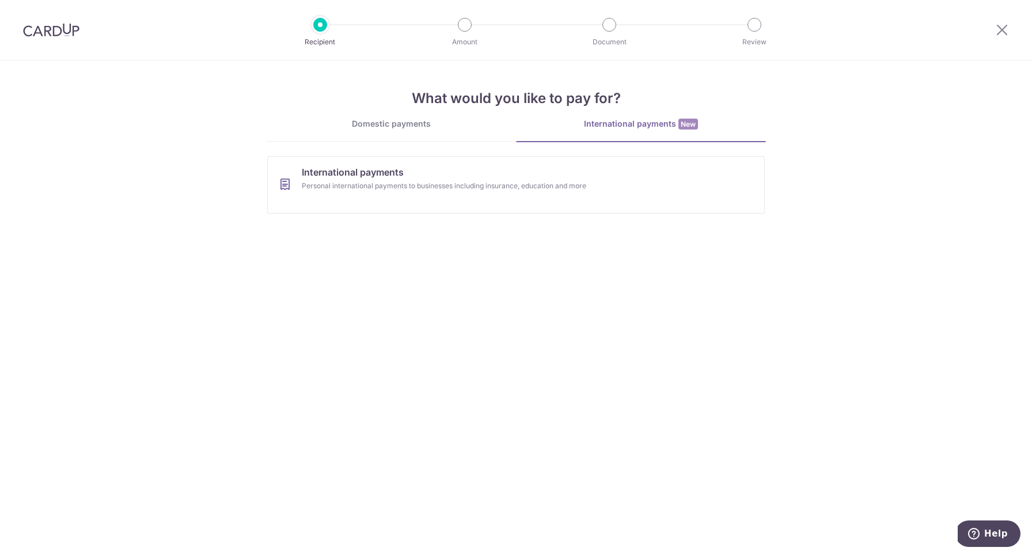
click at [398, 119] on div "Domestic payments" at bounding box center [391, 124] width 250 height 12
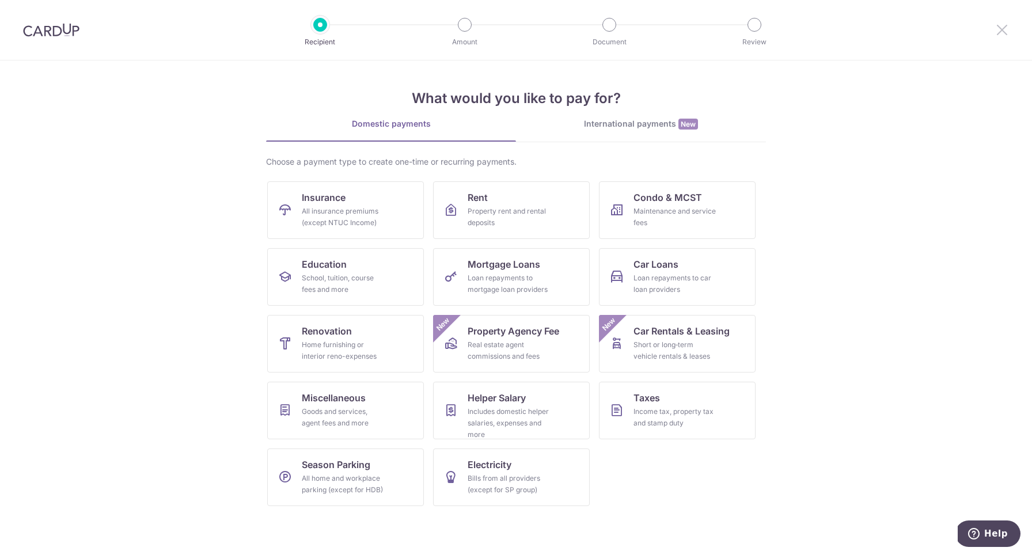
click at [999, 31] on icon at bounding box center [1002, 29] width 14 height 14
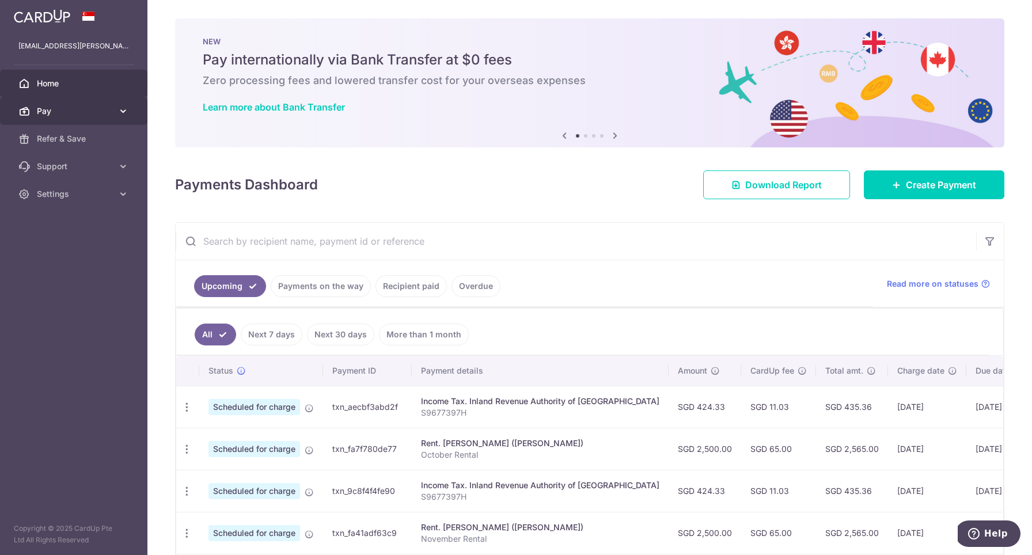
click at [117, 108] on link "Pay" at bounding box center [73, 111] width 147 height 28
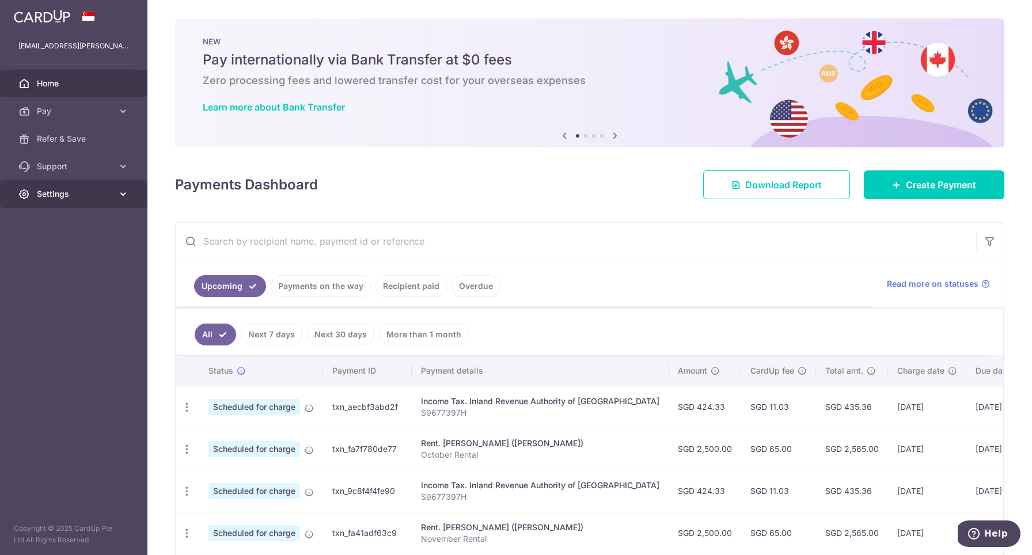
click at [107, 207] on link "Settings" at bounding box center [73, 194] width 147 height 28
